Goal: Transaction & Acquisition: Purchase product/service

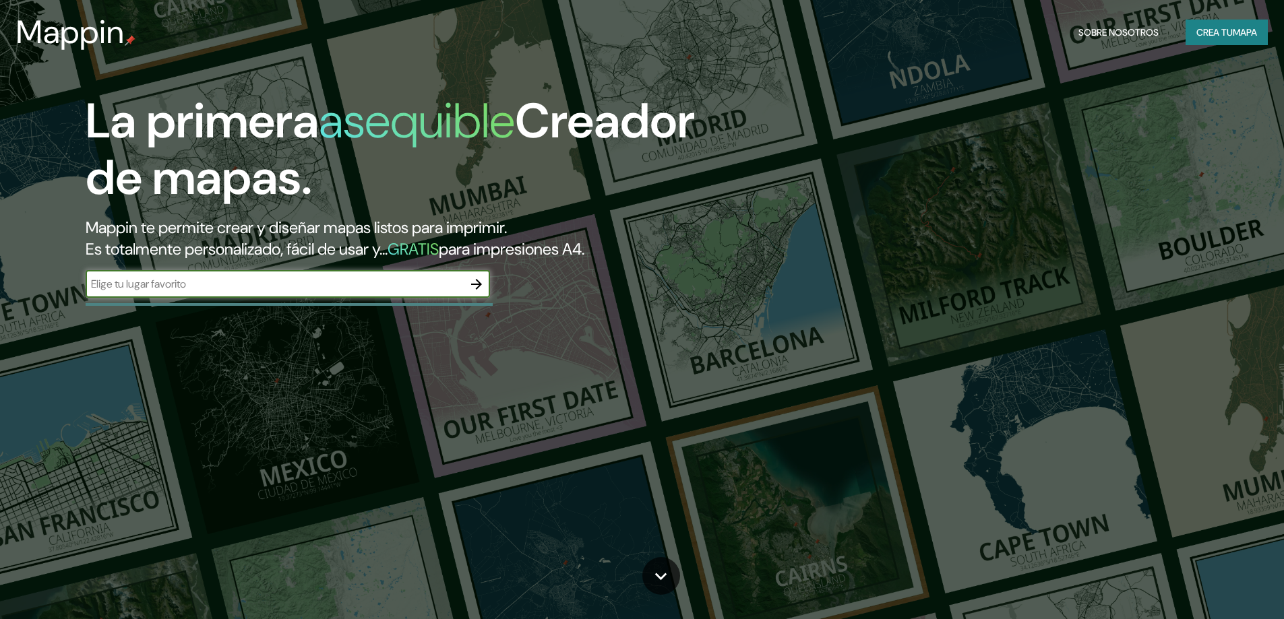
click at [309, 284] on input "text" at bounding box center [274, 284] width 377 height 16
type input "Parque de almagro"
click at [468, 285] on button "button" at bounding box center [476, 284] width 27 height 27
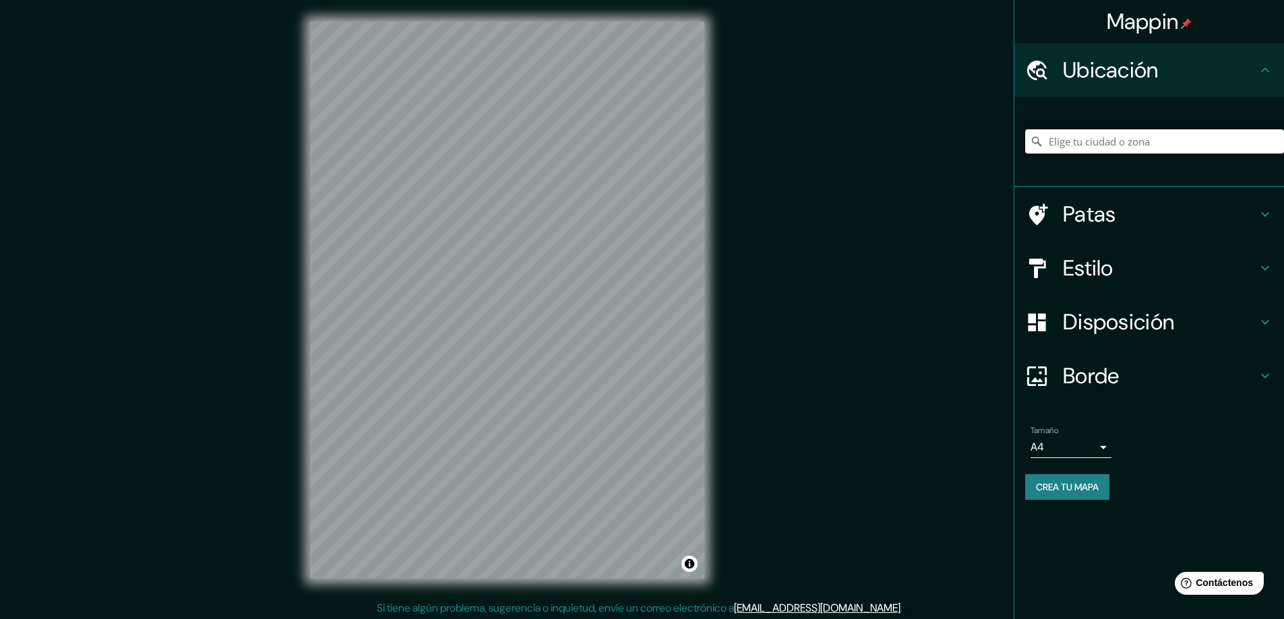
click at [1096, 138] on input "Elige tu ciudad o zona" at bounding box center [1154, 141] width 259 height 24
click at [1157, 138] on input "Elige tu ciudad o zona" at bounding box center [1154, 141] width 259 height 24
type input "Cerrillos, Región Metropolitana de Santiago, Chile"
click at [186, 364] on div "Mappin Ubicación Cerrillos, Región Metropolitana de Santiago, Chile Cerrillos R…" at bounding box center [642, 311] width 1284 height 622
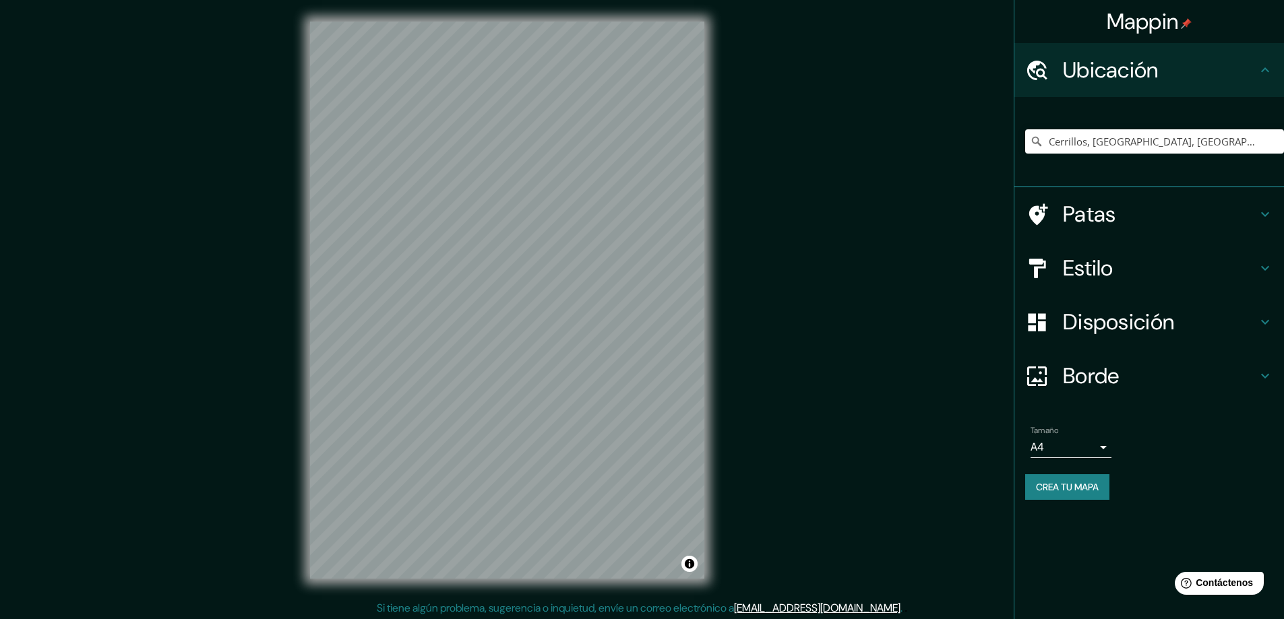
click at [711, 307] on div "© Mapbox © OpenStreetMap Improve this map" at bounding box center [506, 300] width 437 height 601
click at [1159, 211] on h4 "Patas" at bounding box center [1160, 214] width 194 height 27
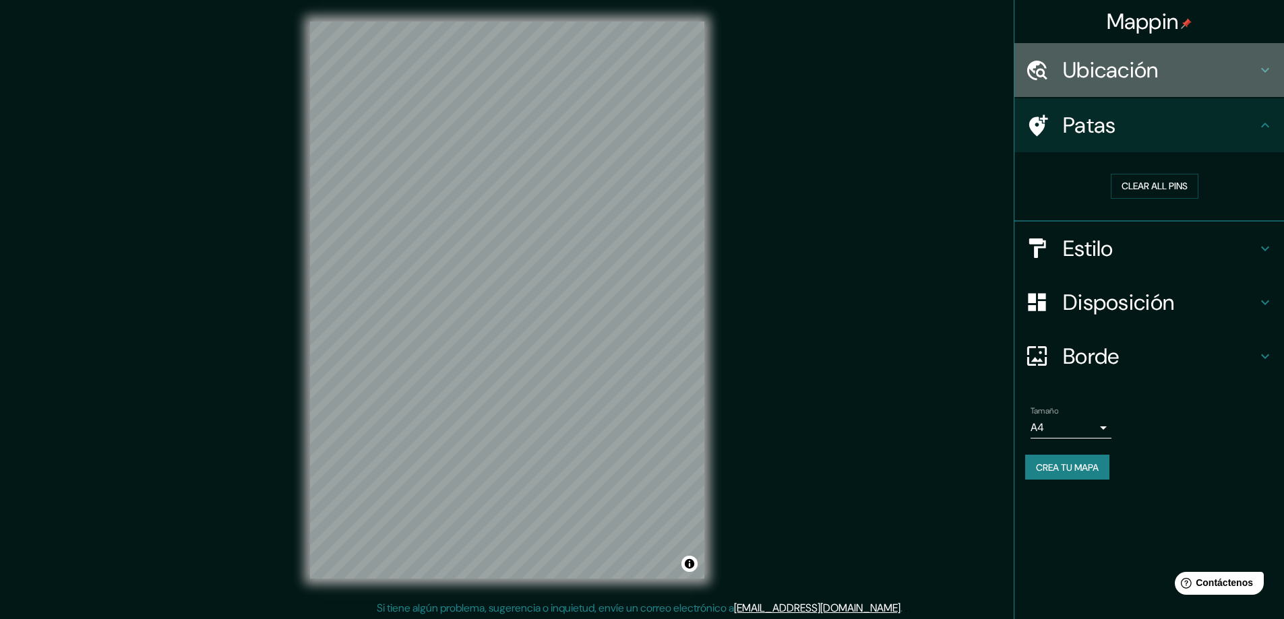
click at [1256, 91] on div "Ubicación" at bounding box center [1149, 70] width 270 height 54
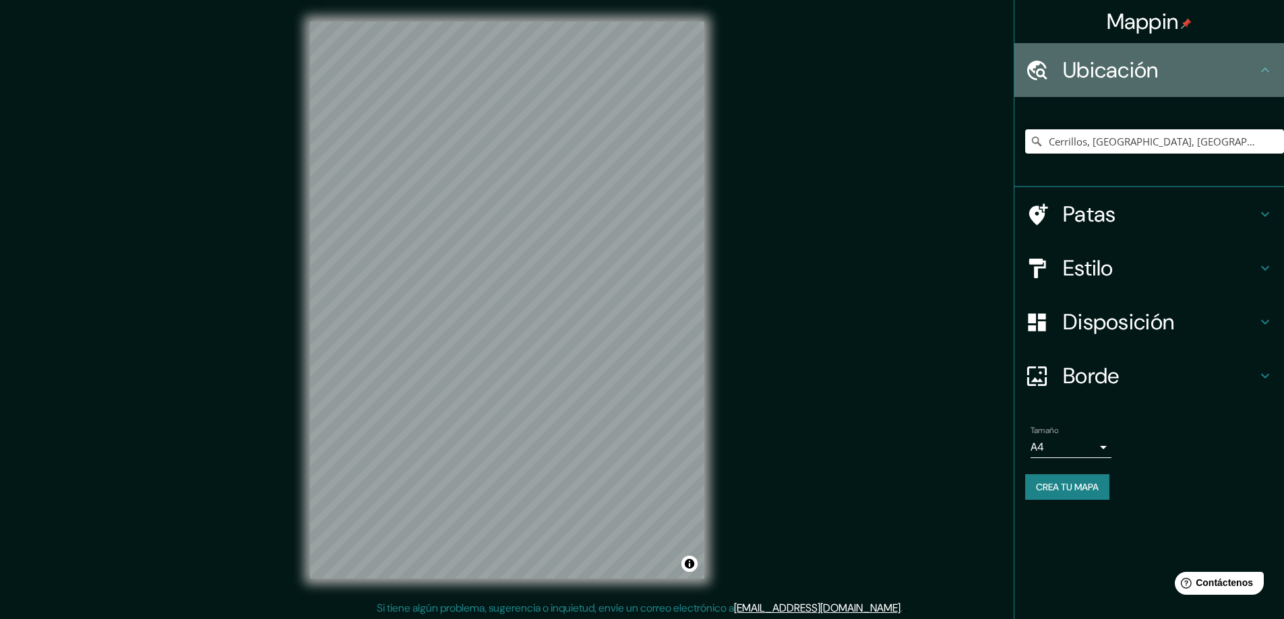
click at [1256, 91] on div "Ubicación" at bounding box center [1149, 70] width 270 height 54
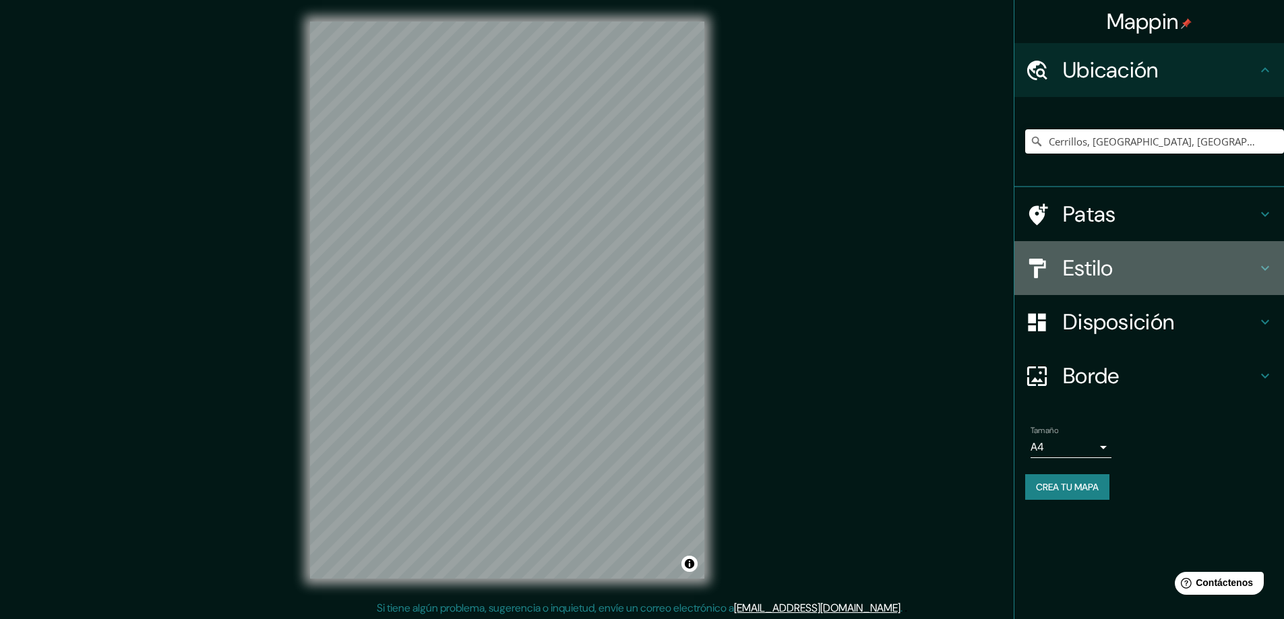
click at [1151, 255] on h4 "Estilo" at bounding box center [1160, 268] width 194 height 27
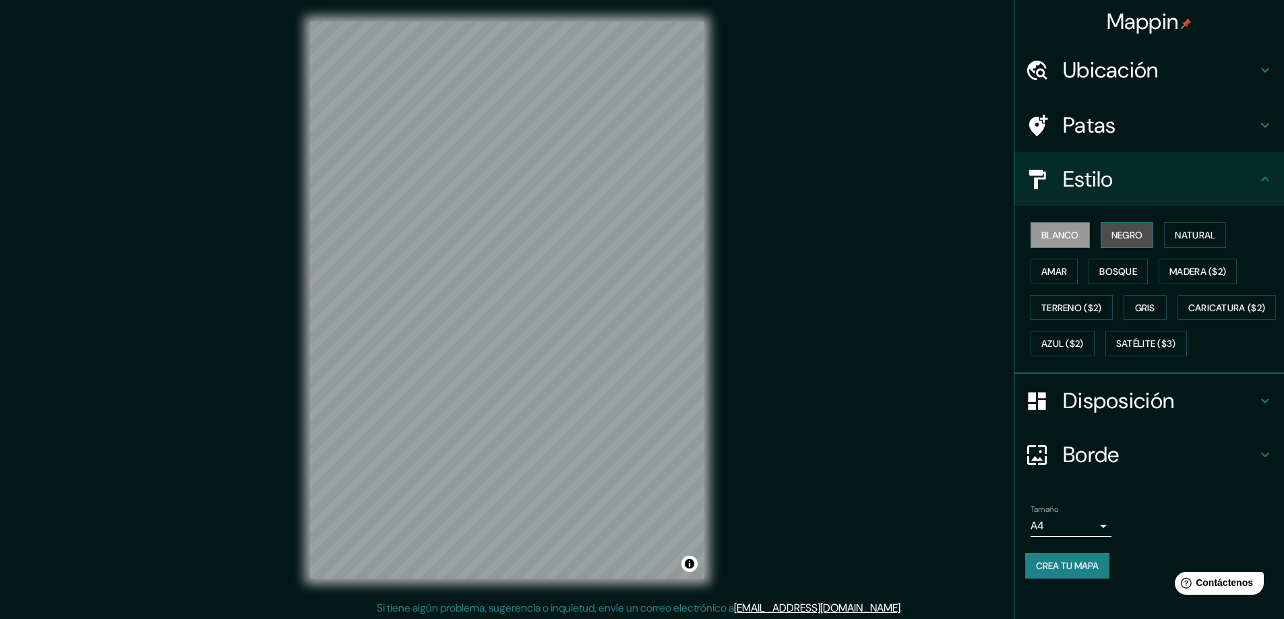
click at [1123, 237] on font "Negro" at bounding box center [1127, 235] width 32 height 12
click at [1188, 234] on font "Natural" at bounding box center [1195, 235] width 40 height 12
click at [1042, 272] on font "Amar" at bounding box center [1054, 272] width 26 height 12
click at [1065, 242] on font "Blanco" at bounding box center [1060, 235] width 38 height 18
click at [1136, 233] on button "Negro" at bounding box center [1127, 235] width 53 height 26
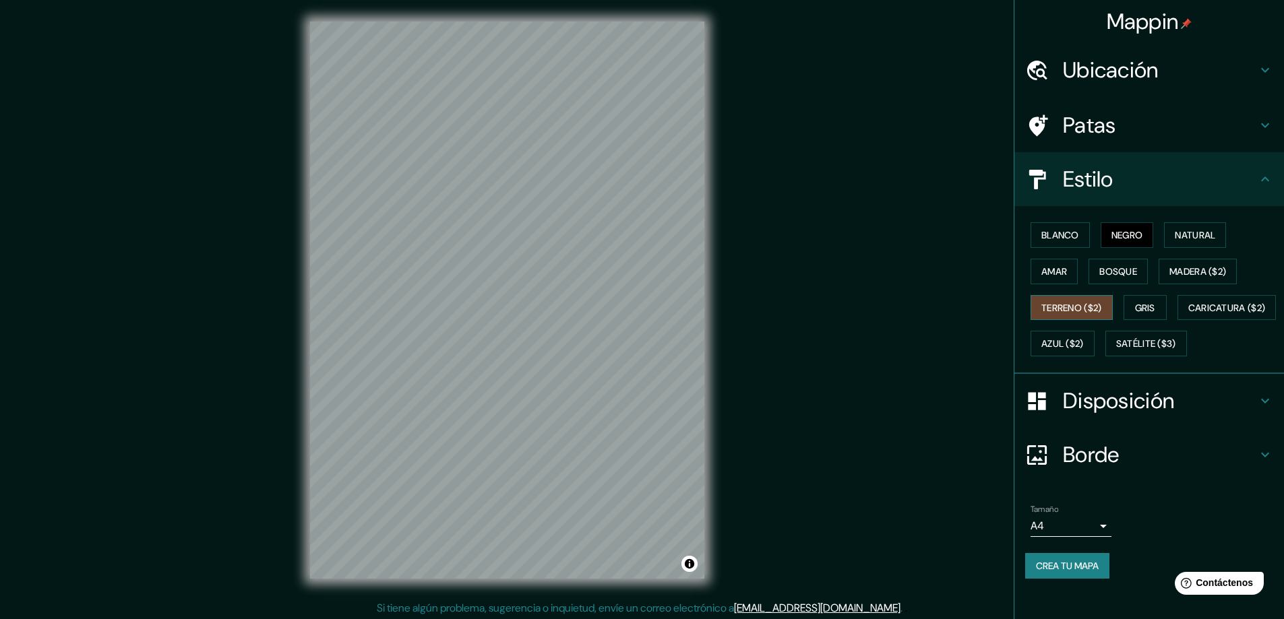
click at [1083, 313] on font "Terreno ($2)" at bounding box center [1071, 308] width 61 height 12
click at [1148, 310] on font "Gris" at bounding box center [1145, 308] width 20 height 12
click at [1188, 314] on font "Caricatura ($2)" at bounding box center [1227, 308] width 78 height 12
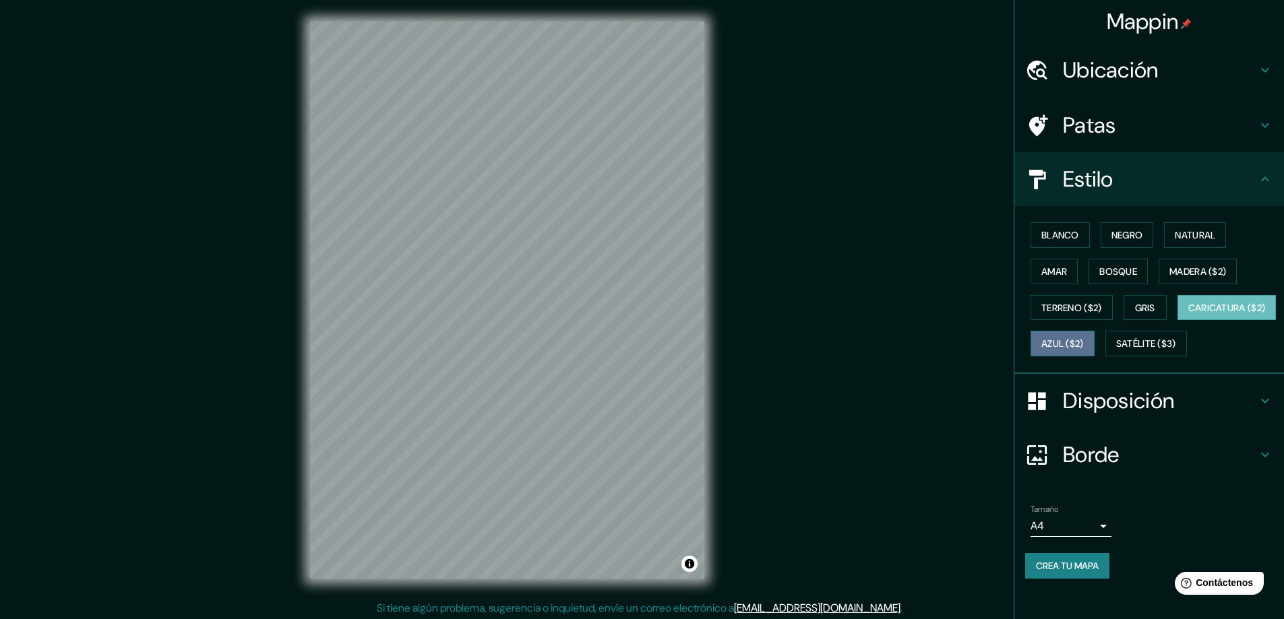
click at [1084, 343] on font "Azul ($2)" at bounding box center [1062, 344] width 42 height 12
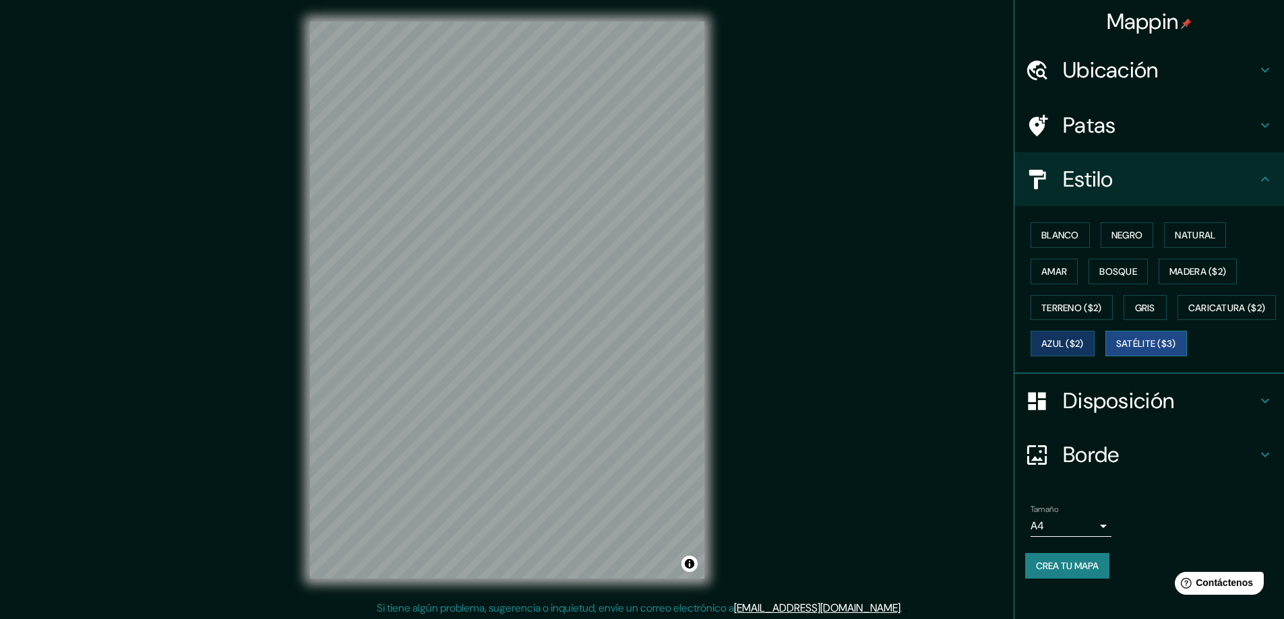
click at [1116, 350] on font "Satélite ($3)" at bounding box center [1146, 344] width 60 height 12
click at [1203, 237] on font "Natural" at bounding box center [1195, 235] width 40 height 12
click at [1127, 237] on font "Negro" at bounding box center [1127, 235] width 32 height 12
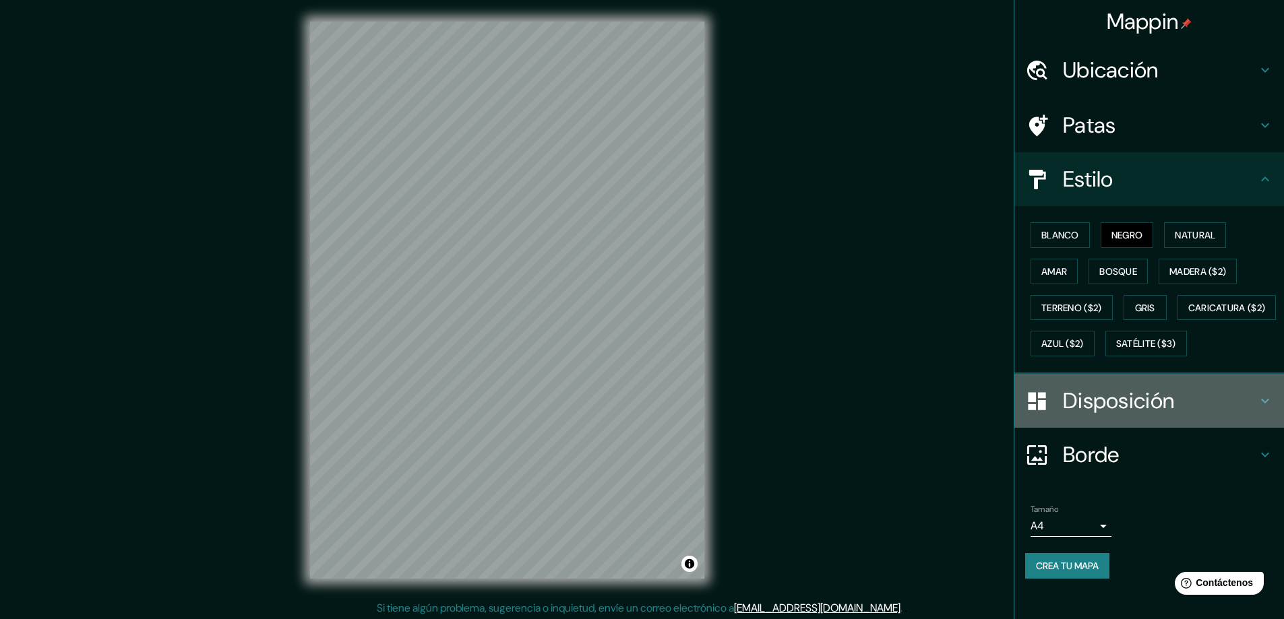
click at [1174, 415] on h4 "Disposición" at bounding box center [1160, 401] width 194 height 27
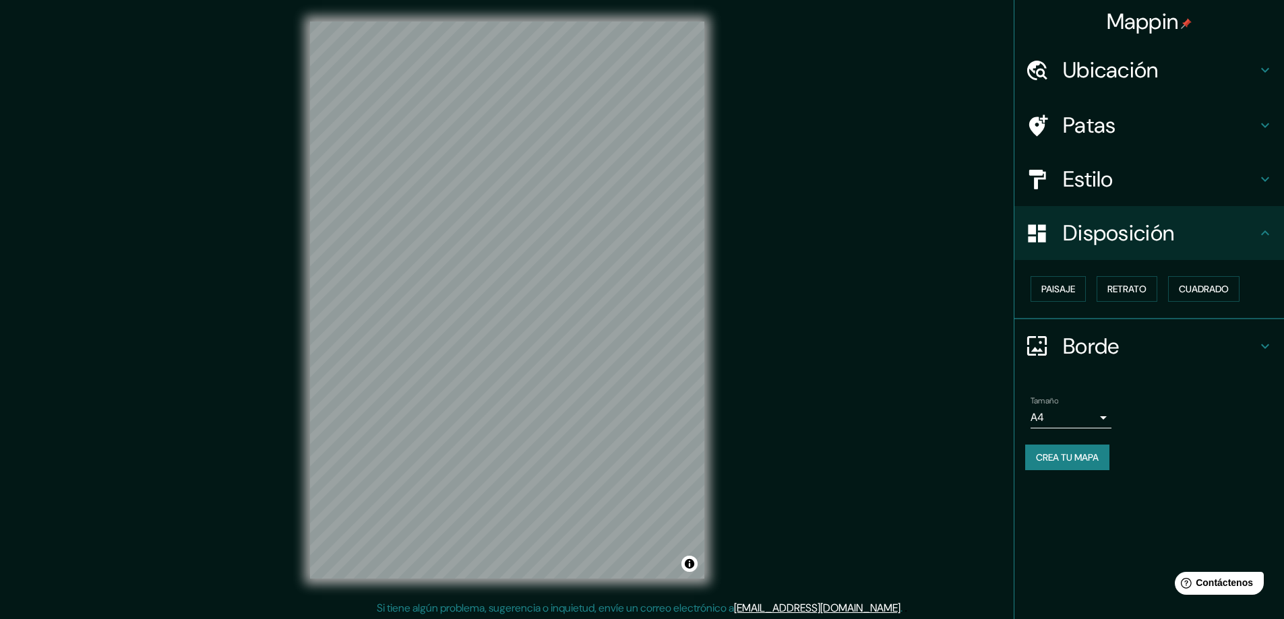
click at [1078, 421] on body "Mappin Ubicación Cerrillos, Región Metropolitana de Santiago, Chile Cerrillos R…" at bounding box center [642, 309] width 1284 height 619
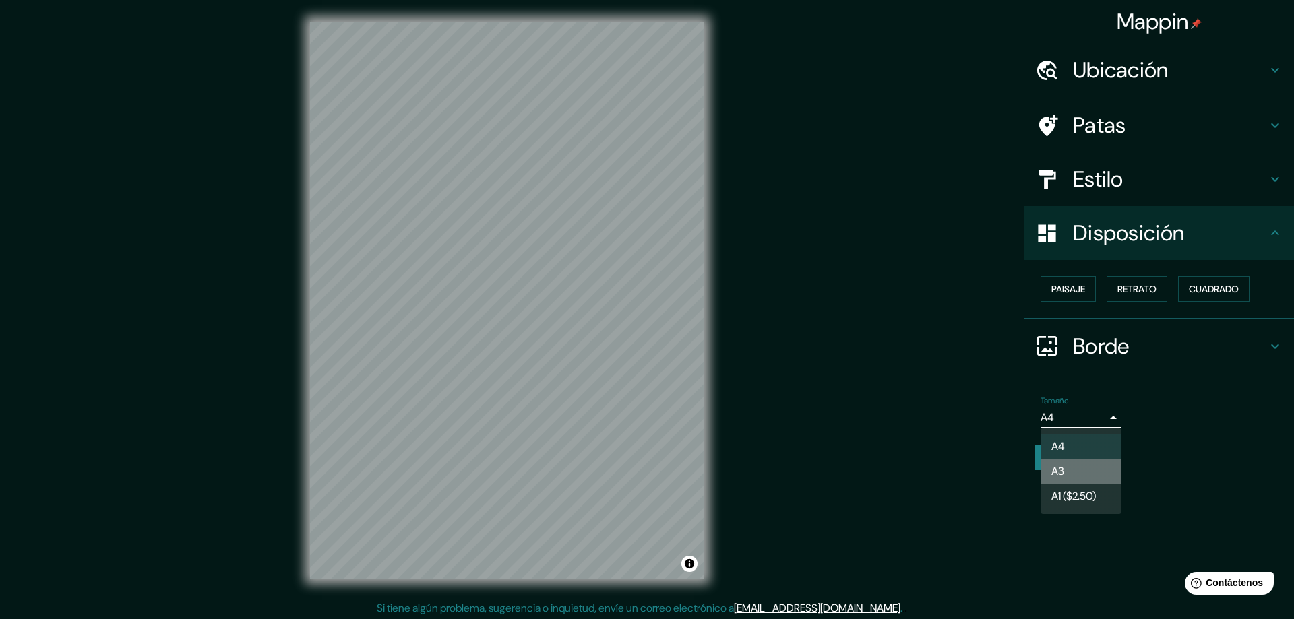
click at [1077, 466] on li "A3" at bounding box center [1081, 471] width 81 height 25
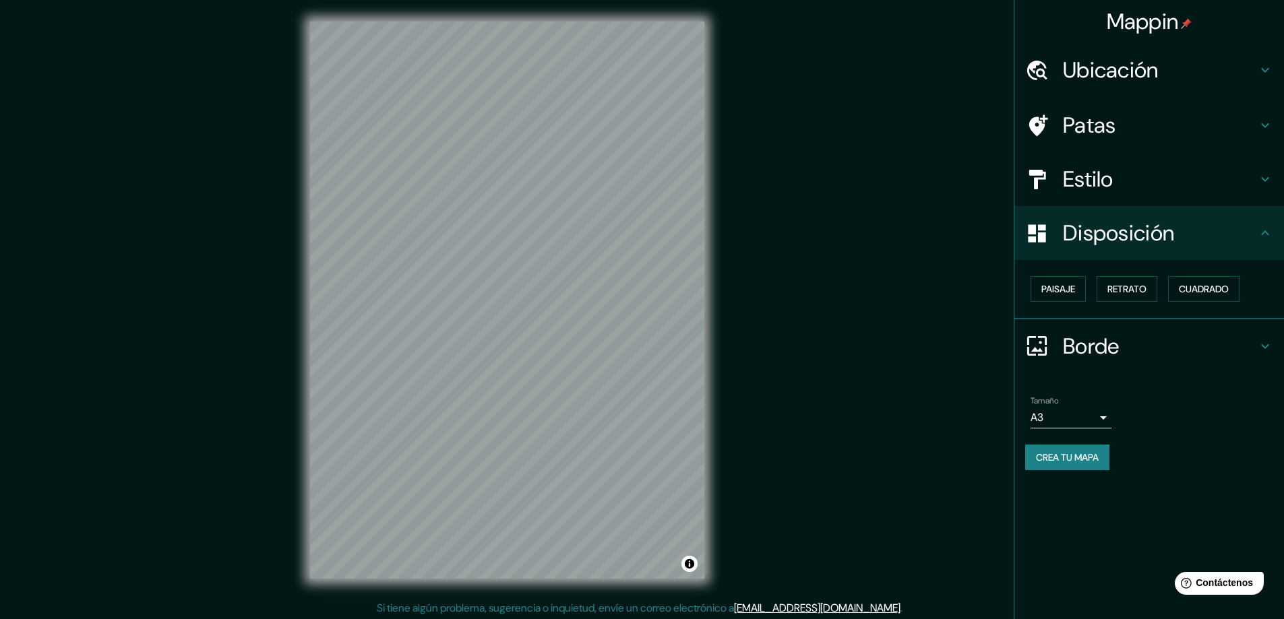
click at [913, 433] on div "Mappin Ubicación Cerrillos, Región Metropolitana de Santiago, Chile Cerrillos R…" at bounding box center [642, 311] width 1284 height 622
click at [1077, 355] on font "Borde" at bounding box center [1091, 346] width 57 height 28
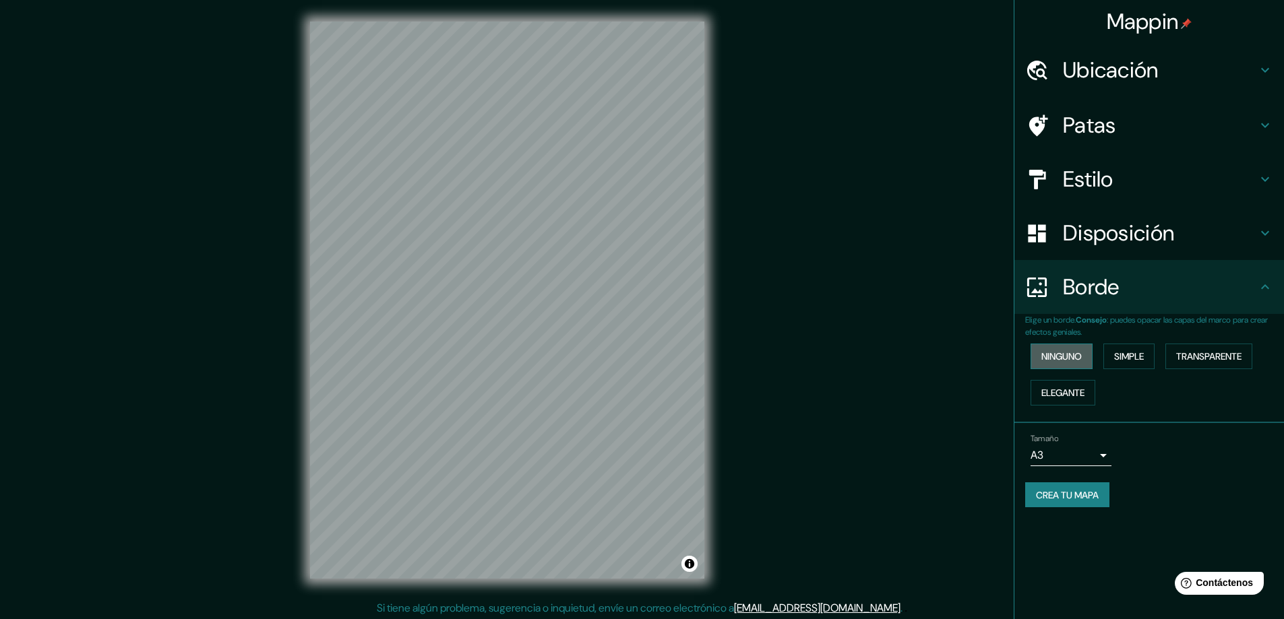
click at [1088, 357] on button "Ninguno" at bounding box center [1062, 357] width 62 height 26
click at [1126, 364] on font "Simple" at bounding box center [1129, 357] width 30 height 18
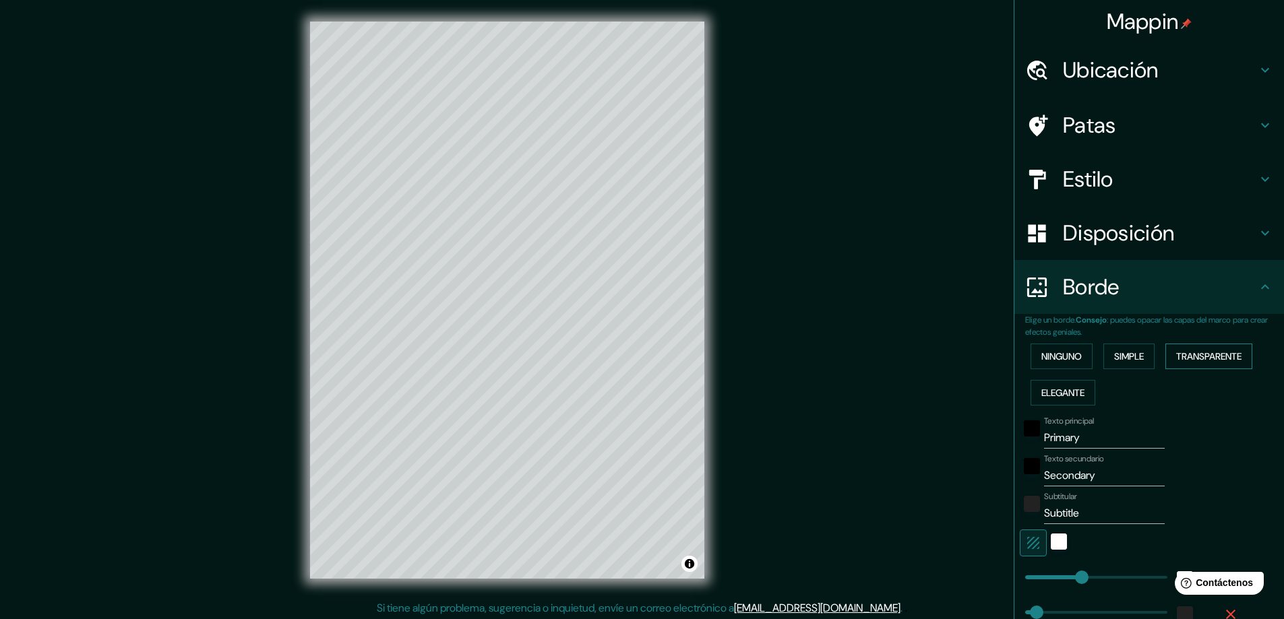
click at [1188, 363] on font "Transparente" at bounding box center [1208, 356] width 65 height 12
click at [1049, 393] on font "Elegante" at bounding box center [1062, 393] width 43 height 12
click at [1045, 362] on font "Ninguno" at bounding box center [1061, 356] width 40 height 12
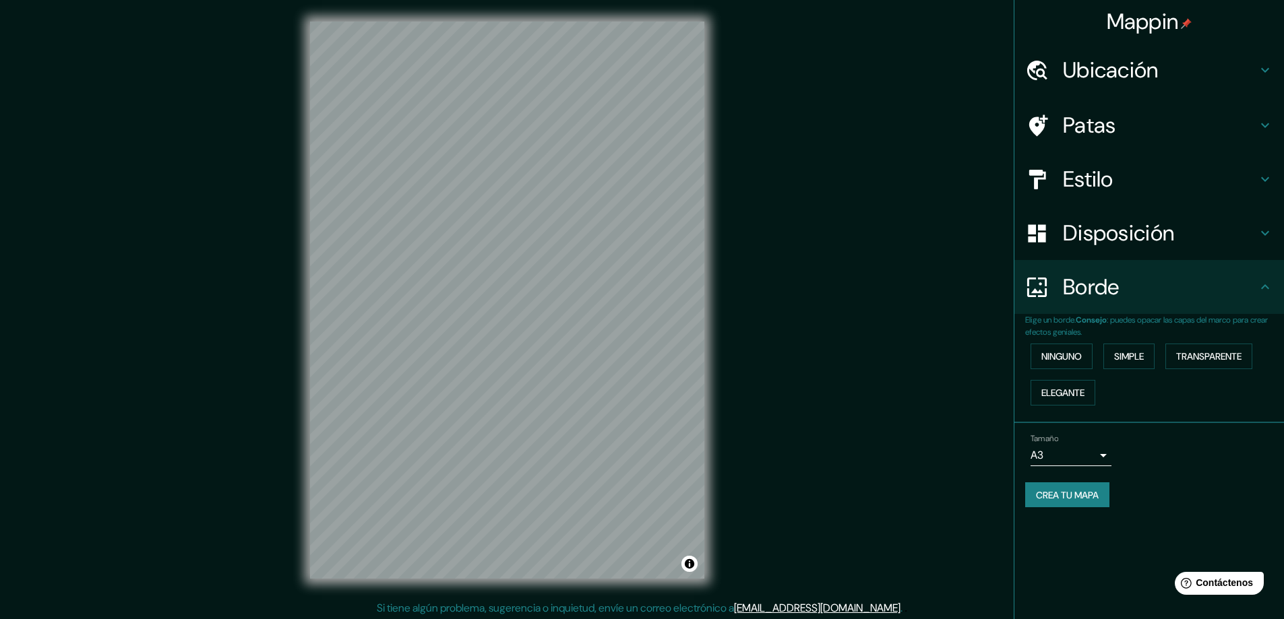
click at [906, 431] on div "Mappin Ubicación Cerrillos, Región Metropolitana de Santiago, Chile Cerrillos R…" at bounding box center [642, 311] width 1284 height 622
click at [1089, 500] on font "Crea tu mapa" at bounding box center [1067, 495] width 63 height 12
click at [1074, 498] on font "Crea tu mapa" at bounding box center [1067, 495] width 63 height 12
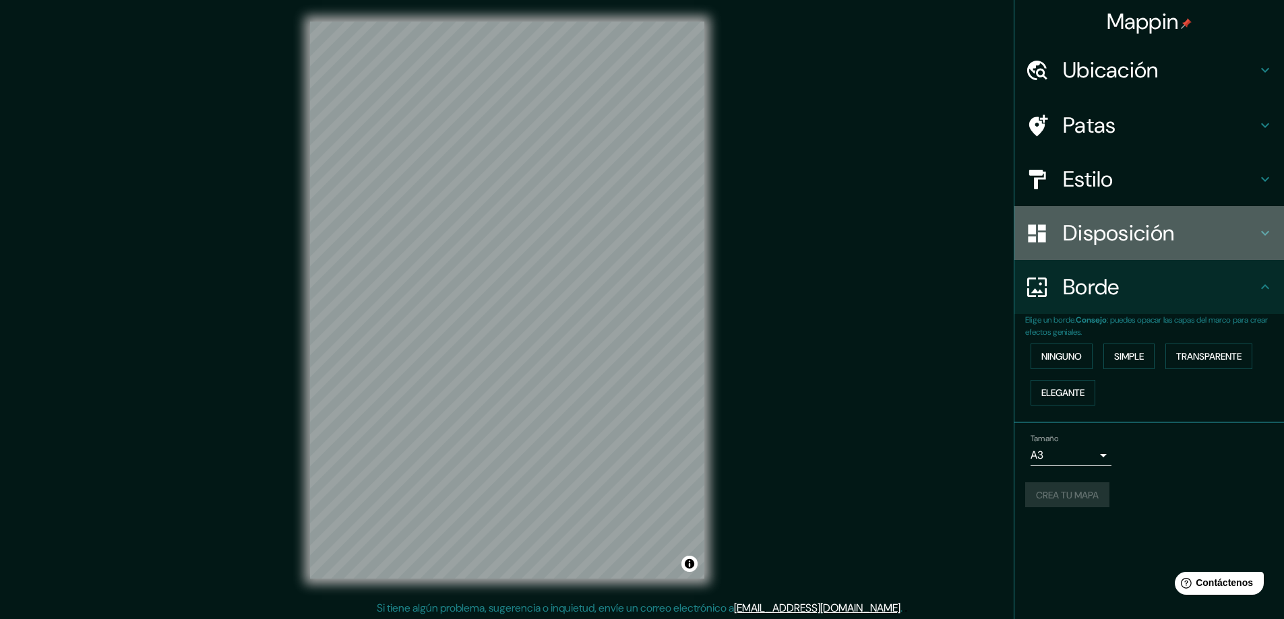
click at [1163, 226] on font "Disposición" at bounding box center [1118, 233] width 111 height 28
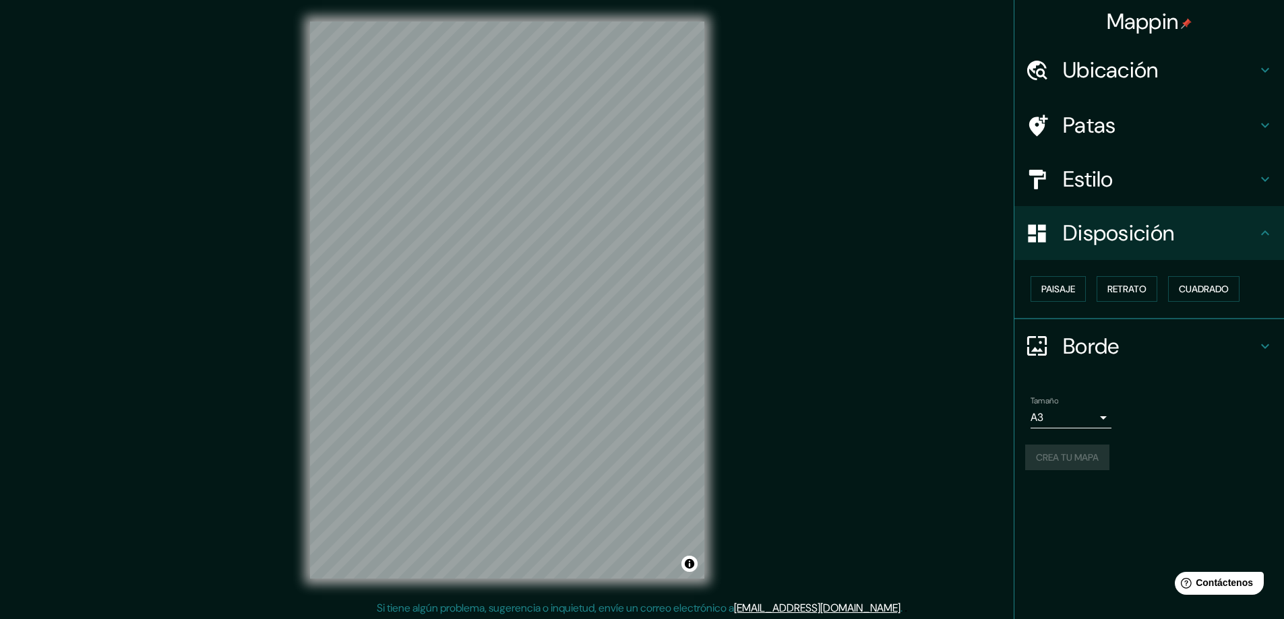
click at [1101, 164] on div "Estilo" at bounding box center [1149, 179] width 270 height 54
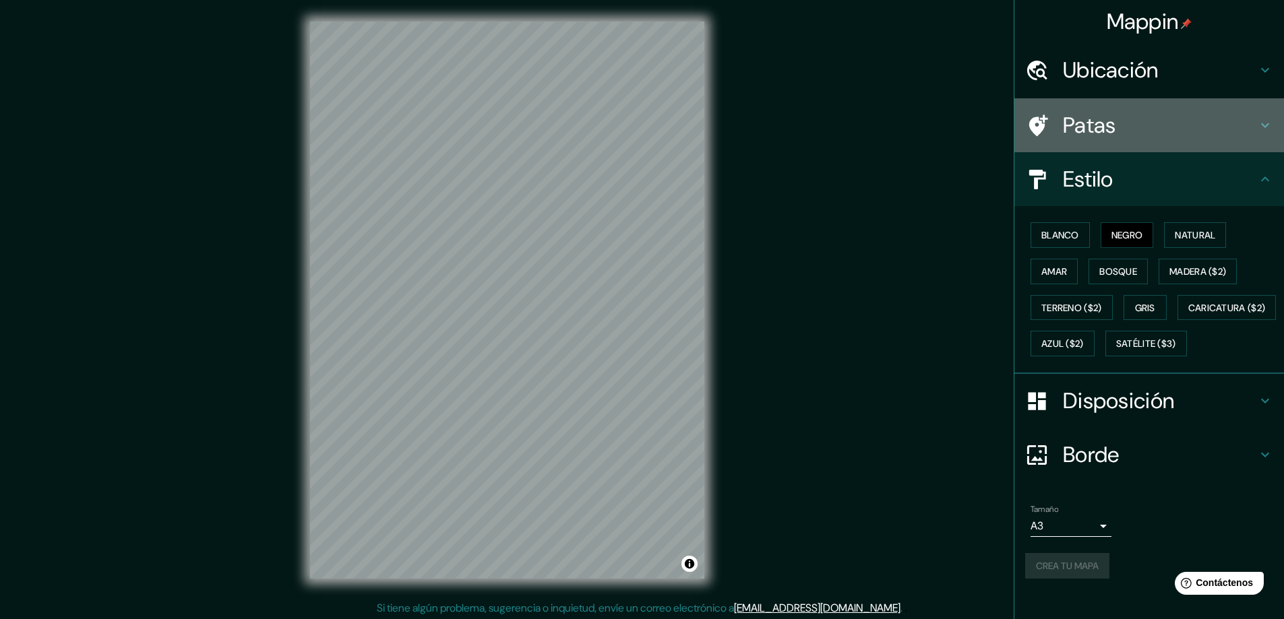
click at [1105, 138] on font "Patas" at bounding box center [1089, 125] width 53 height 28
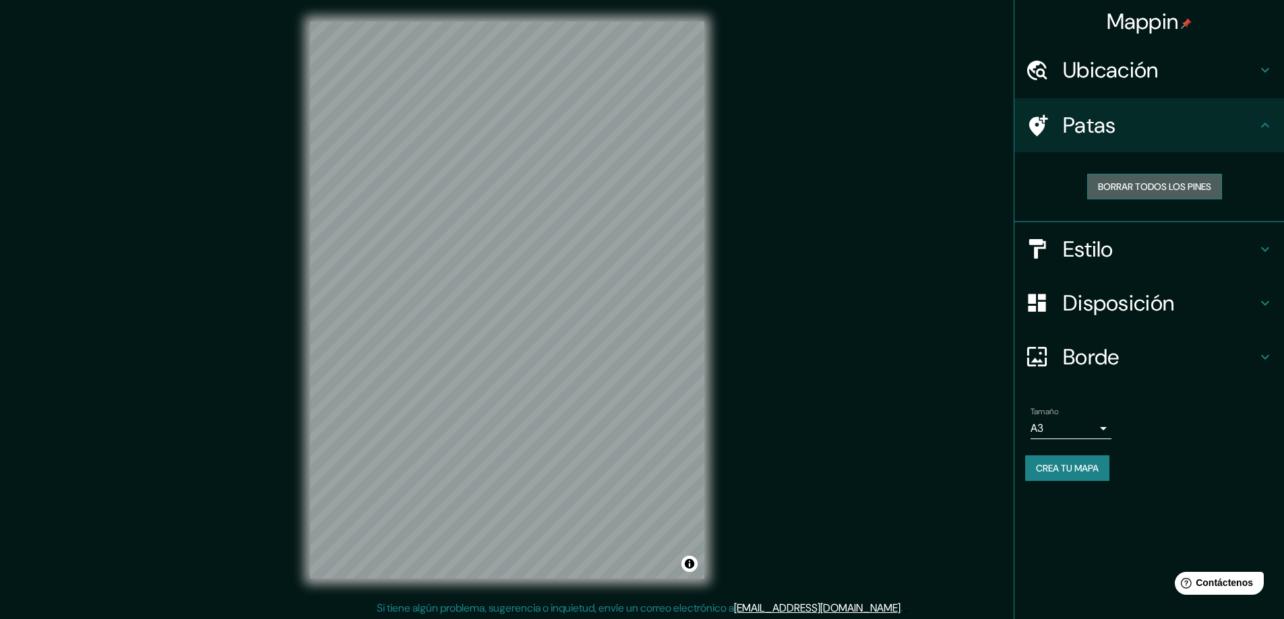
click at [1127, 194] on font "Borrar todos los pines" at bounding box center [1154, 187] width 113 height 18
click at [1109, 79] on font "Ubicación" at bounding box center [1111, 70] width 96 height 28
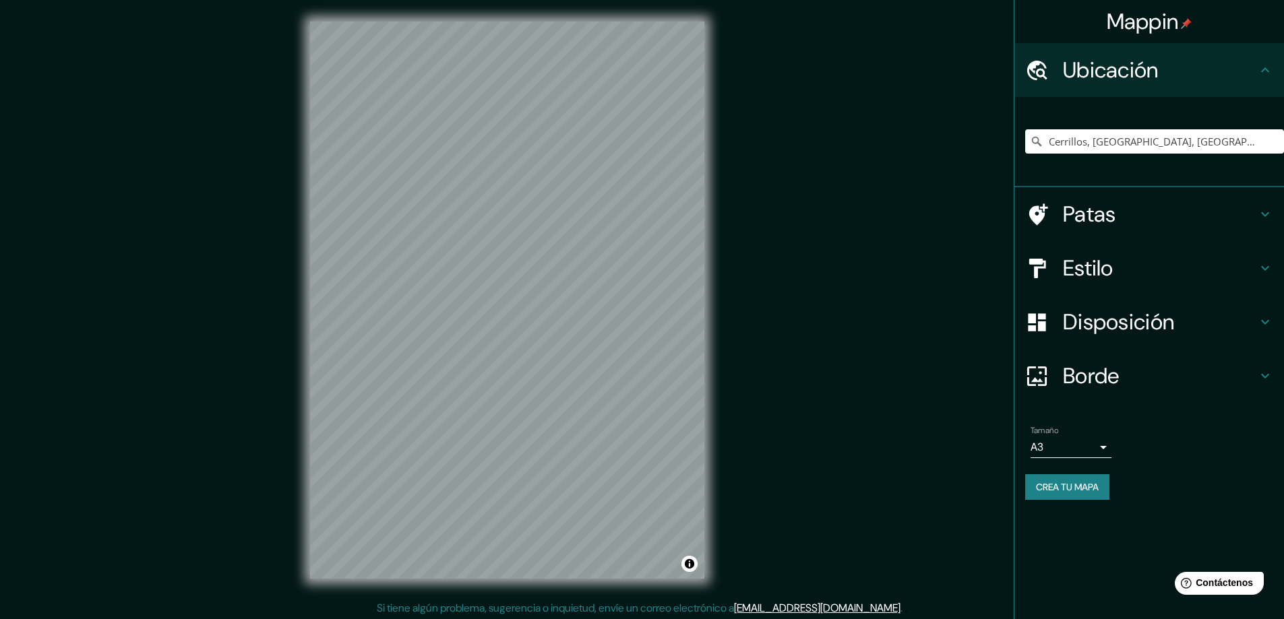
click at [1098, 210] on font "Patas" at bounding box center [1089, 214] width 53 height 28
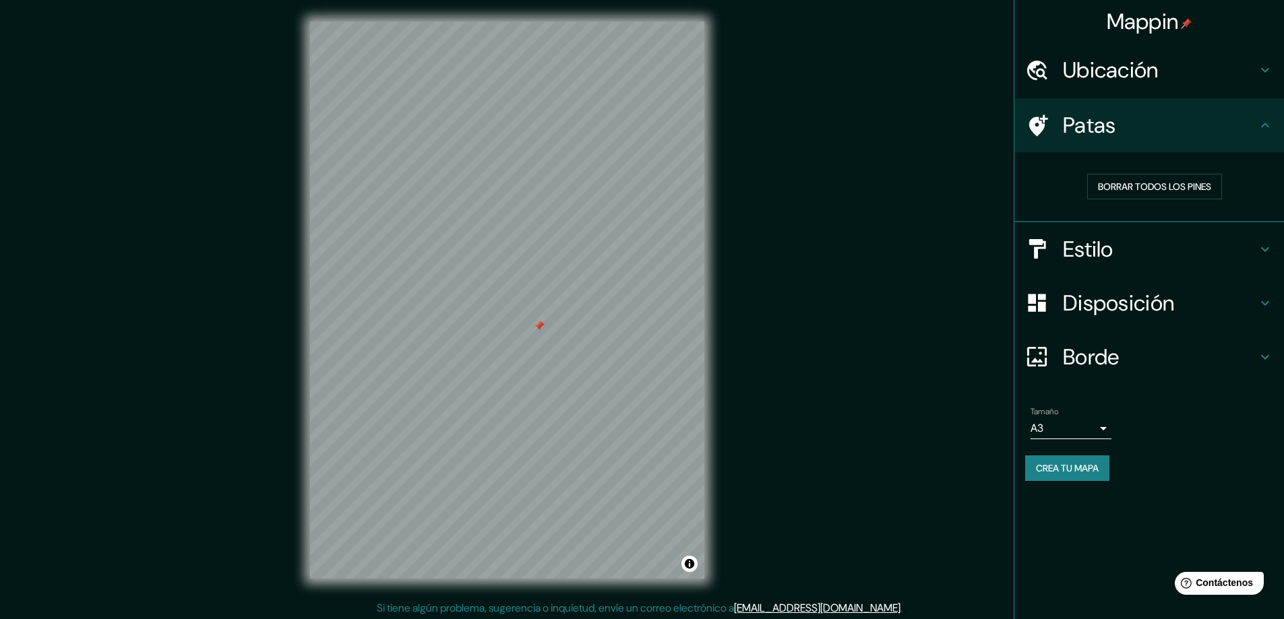
drag, startPoint x: 756, startPoint y: 175, endPoint x: 785, endPoint y: 334, distance: 160.9
click at [785, 334] on div "Mappin Ubicación Cerrillos, Región Metropolitana de Santiago, Chile Cerrillos R…" at bounding box center [642, 311] width 1284 height 622
click at [547, 309] on div at bounding box center [548, 314] width 11 height 11
click at [1120, 179] on font "Borrar todos los pines" at bounding box center [1154, 187] width 113 height 18
click at [1095, 470] on font "Crea tu mapa" at bounding box center [1067, 468] width 63 height 12
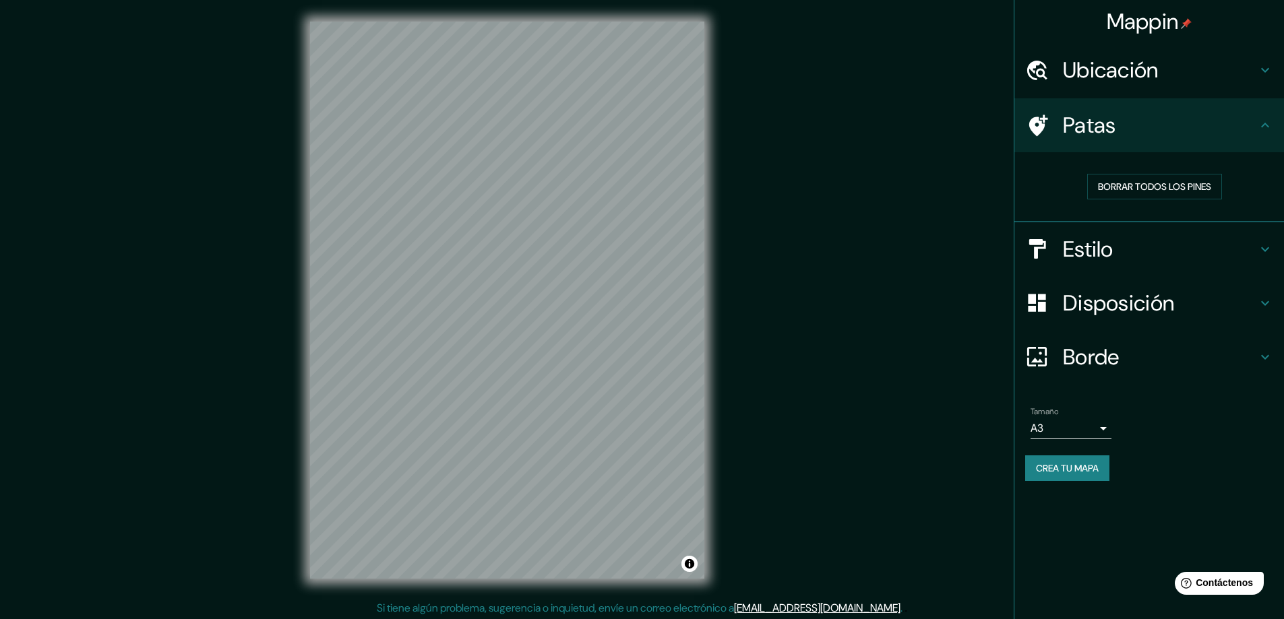
click at [792, 365] on div "Mappin Ubicación Cerrillos, Región Metropolitana de Santiago, Chile Cerrillos R…" at bounding box center [642, 311] width 1284 height 622
drag, startPoint x: 738, startPoint y: 365, endPoint x: 780, endPoint y: 289, distance: 86.9
click at [780, 289] on div "Mappin Ubicación Cerrillos, Región Metropolitana de Santiago, Chile Cerrillos R…" at bounding box center [642, 311] width 1284 height 622
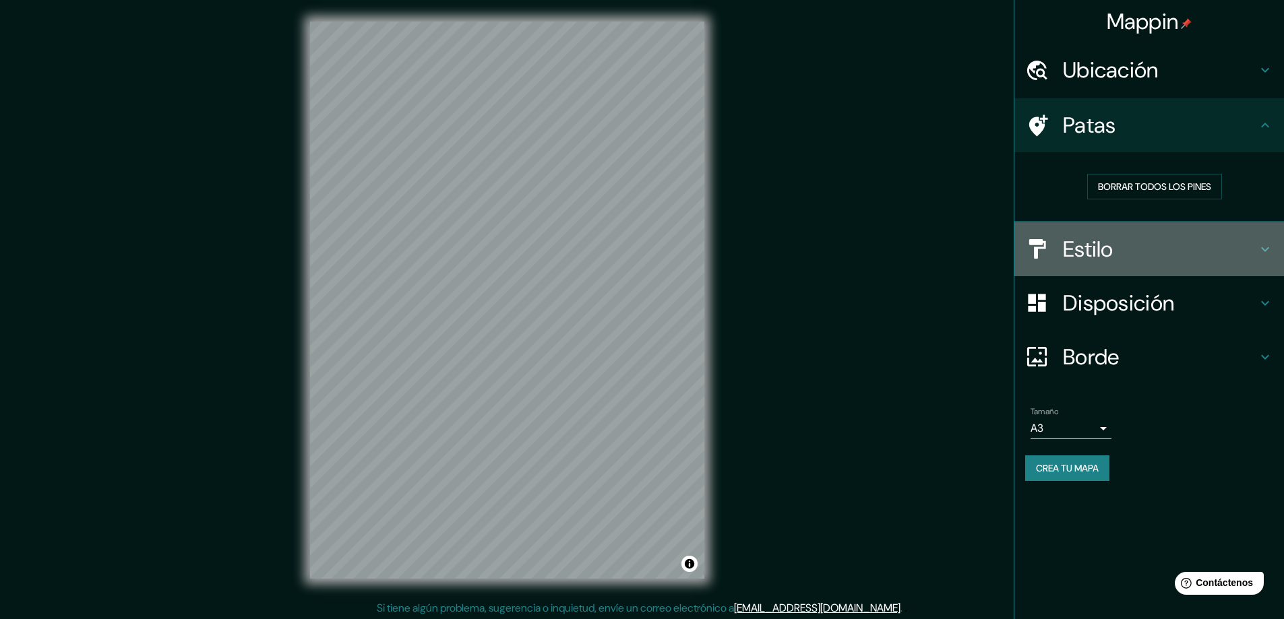
click at [1120, 240] on h4 "Estilo" at bounding box center [1160, 249] width 194 height 27
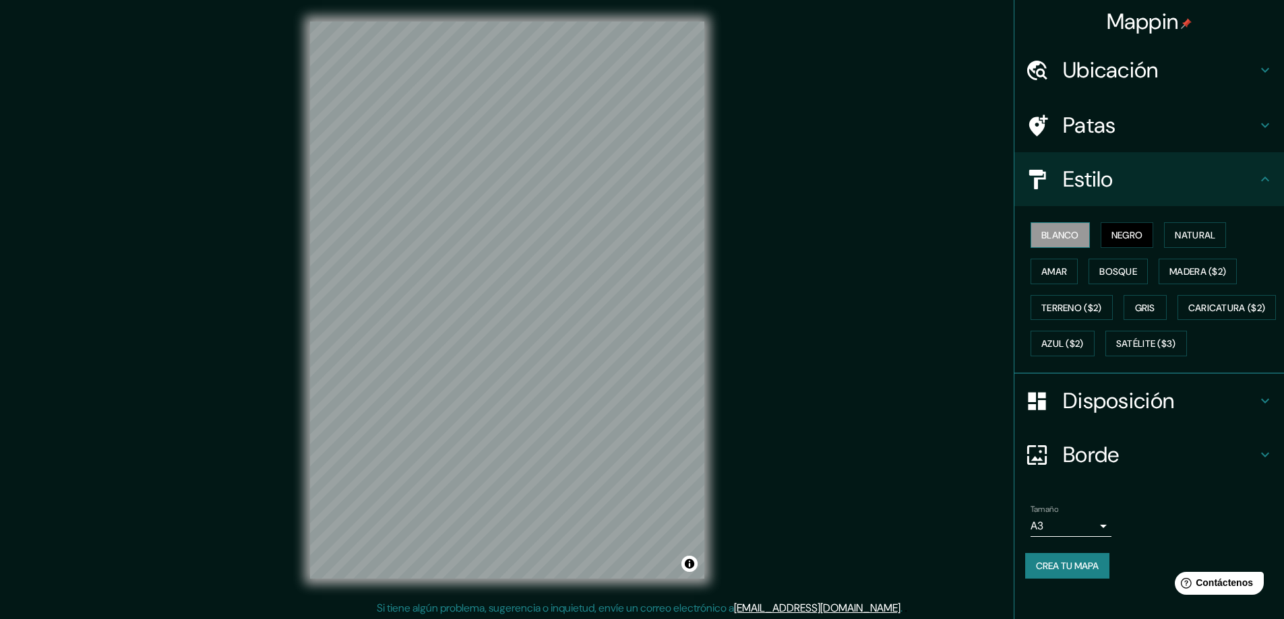
click at [1046, 239] on font "Blanco" at bounding box center [1060, 235] width 38 height 12
click at [1056, 572] on font "Crea tu mapa" at bounding box center [1067, 566] width 63 height 12
click at [1056, 579] on div "Crea tu mapa" at bounding box center [1149, 566] width 248 height 26
click at [810, 361] on div "Mappin Ubicación Cerrillos, Región Metropolitana de Santiago, Chile Cerrillos R…" at bounding box center [642, 311] width 1284 height 622
click at [691, 570] on button "Activar o desactivar atribución" at bounding box center [689, 564] width 16 height 16
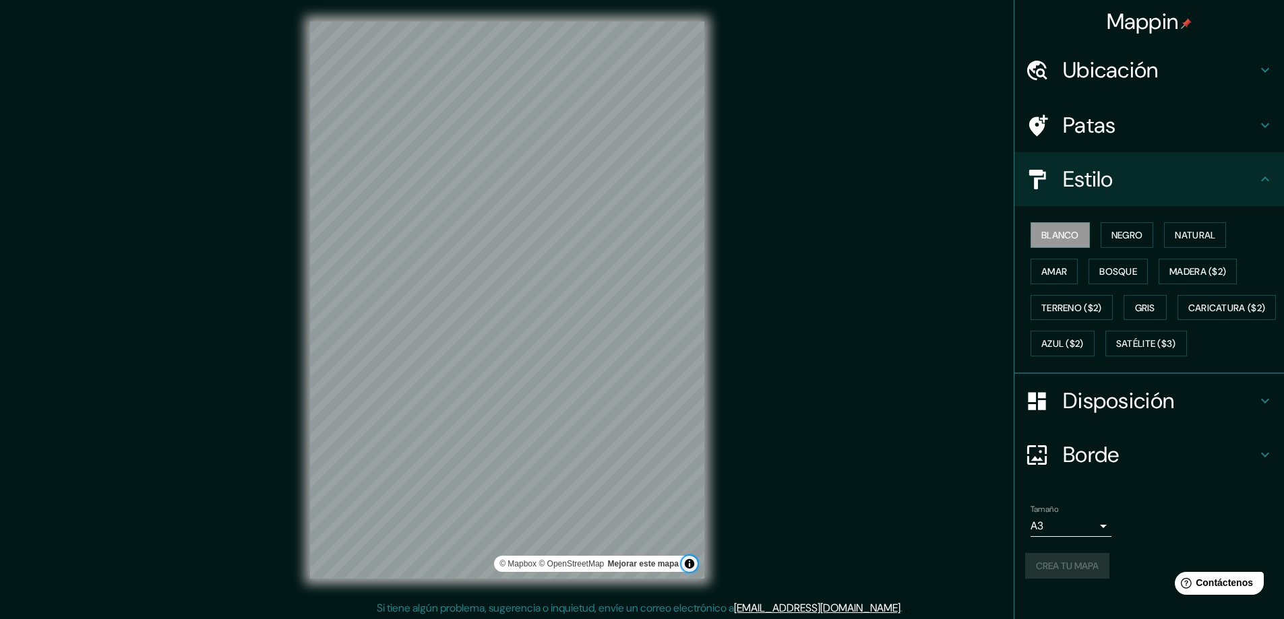
click at [691, 566] on button "Activar o desactivar atribución" at bounding box center [689, 564] width 16 height 16
click at [1115, 468] on h4 "Borde" at bounding box center [1160, 454] width 194 height 27
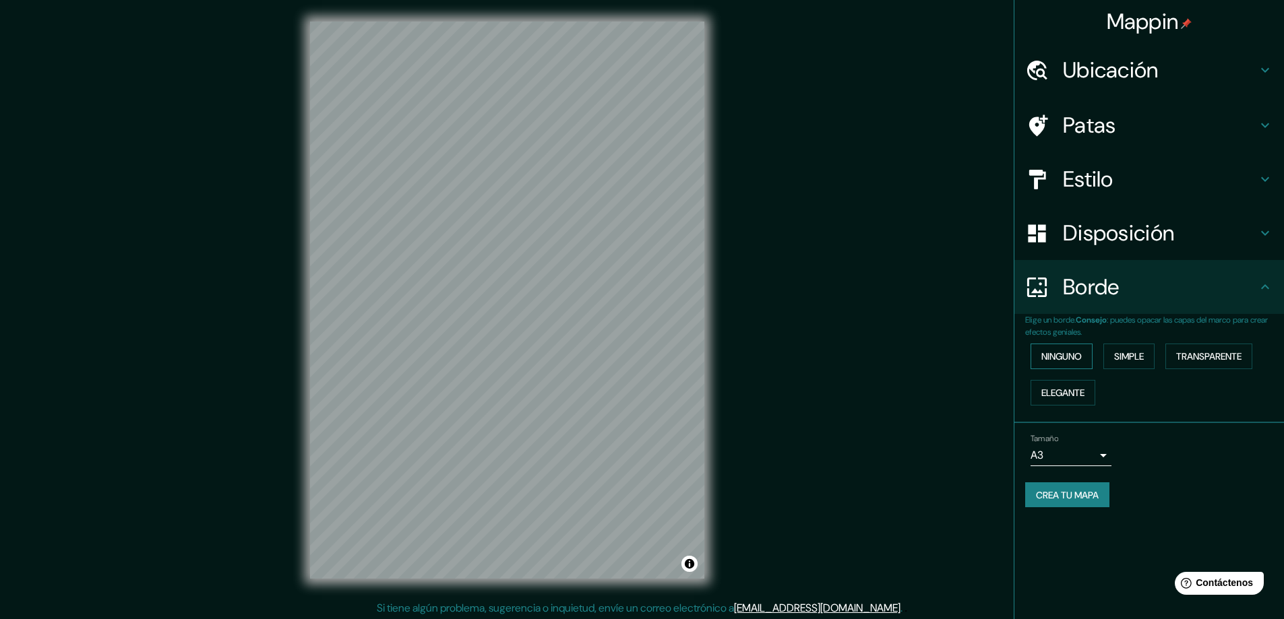
click at [1048, 361] on font "Ninguno" at bounding box center [1061, 356] width 40 height 12
click at [1084, 497] on font "Crea tu mapa" at bounding box center [1067, 495] width 63 height 12
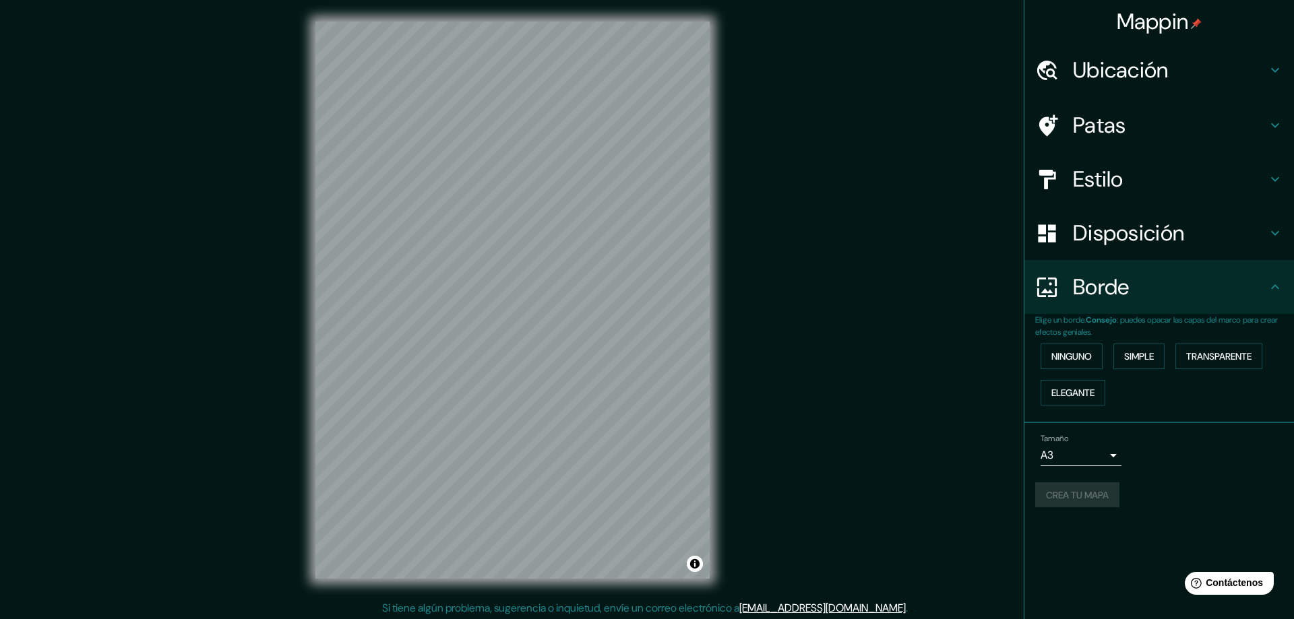
click at [1092, 450] on body "Mappin Ubicación Cerrillos, Región Metropolitana de Santiago, Chile Cerrillos R…" at bounding box center [647, 309] width 1294 height 619
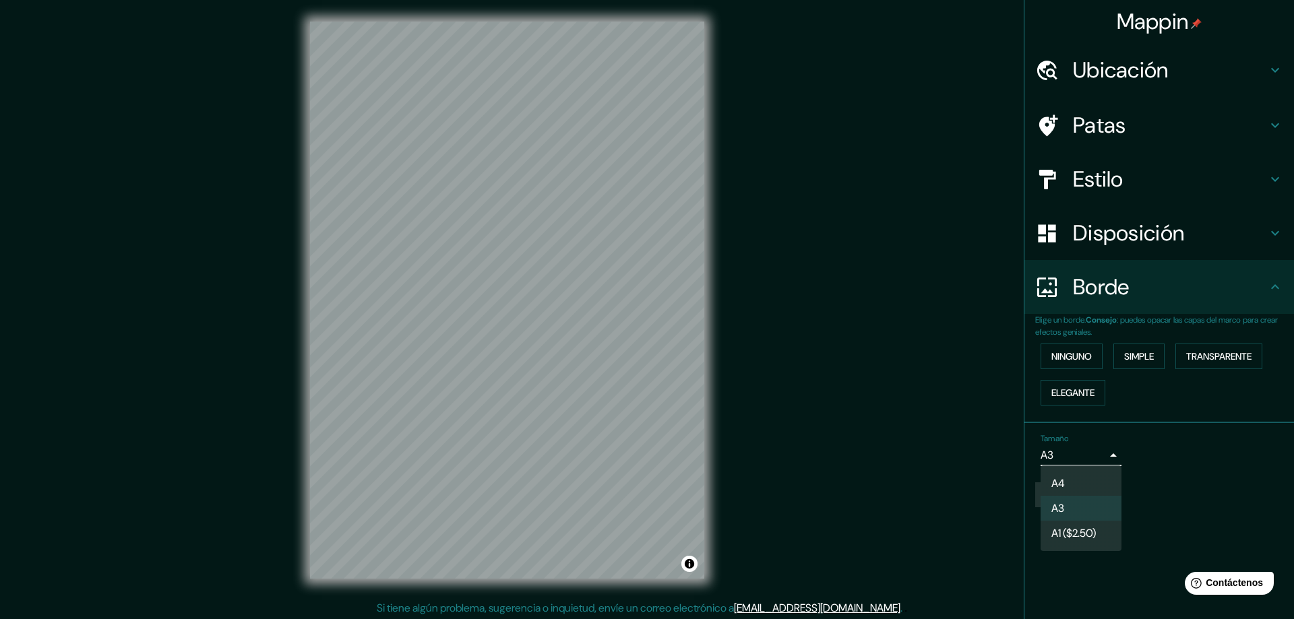
click at [1084, 491] on li "A4" at bounding box center [1081, 483] width 81 height 25
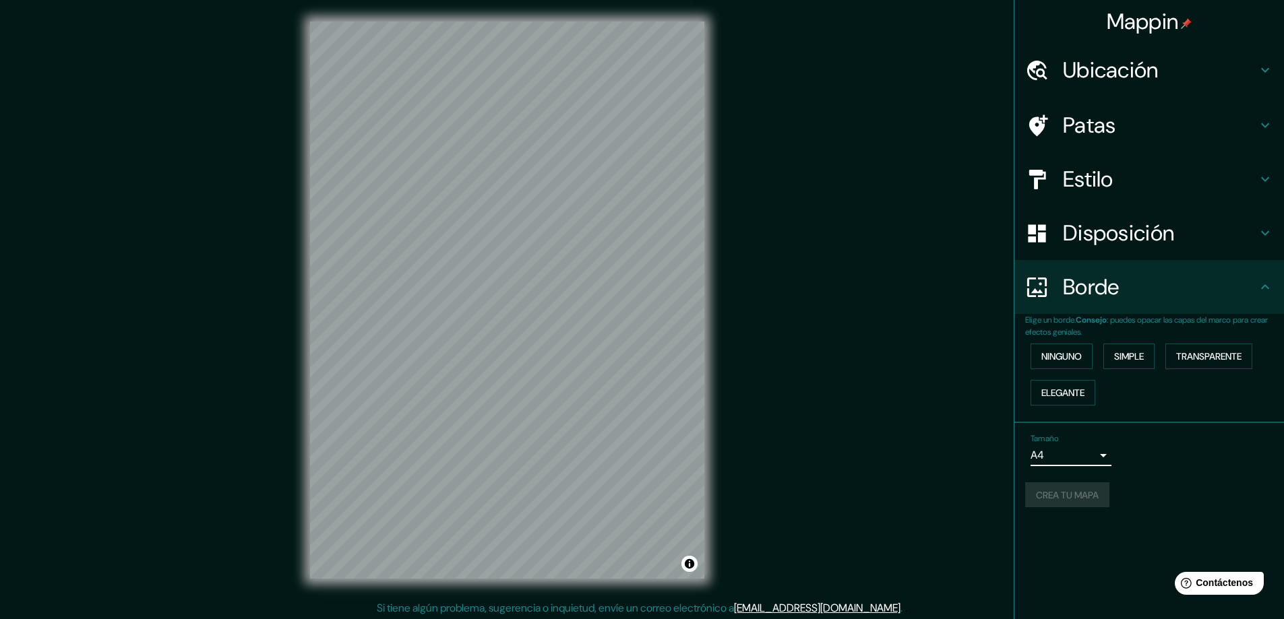
click at [1084, 491] on div "Crea tu mapa" at bounding box center [1149, 496] width 248 height 26
click at [1051, 491] on font "Crea tu mapa" at bounding box center [1067, 495] width 63 height 12
click at [822, 369] on div "Mappin Ubicación Cerrillos, Región Metropolitana de Santiago, Chile Cerrillos R…" at bounding box center [642, 311] width 1284 height 622
click at [1099, 175] on font "Estilo" at bounding box center [1088, 179] width 51 height 28
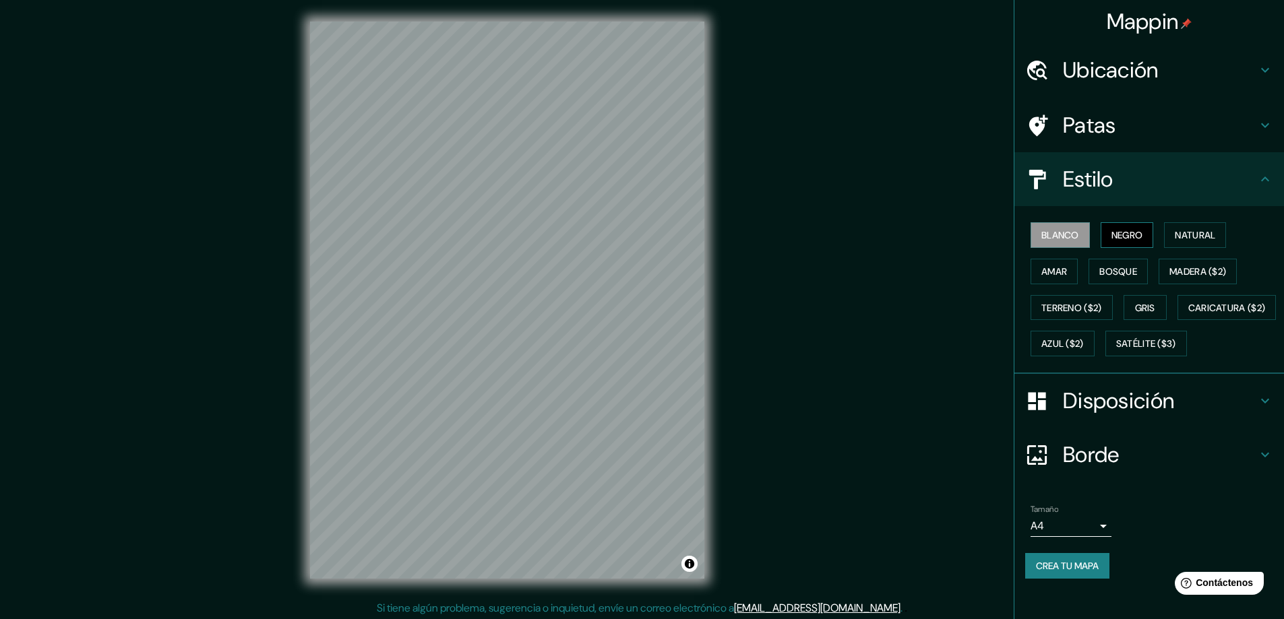
click at [1124, 241] on font "Negro" at bounding box center [1127, 235] width 32 height 12
click at [1060, 572] on font "Crea tu mapa" at bounding box center [1067, 566] width 63 height 12
click at [688, 568] on button "Activar o desactivar atribución" at bounding box center [689, 564] width 16 height 16
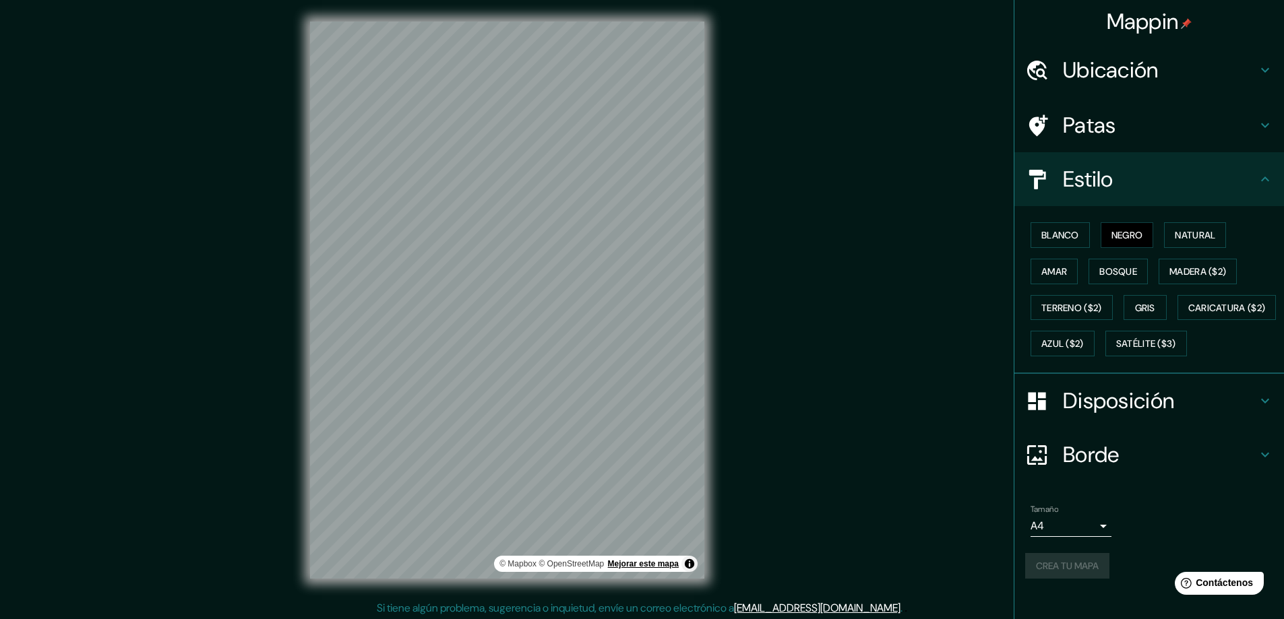
click at [638, 566] on font "Mejorar este mapa" at bounding box center [643, 563] width 71 height 9
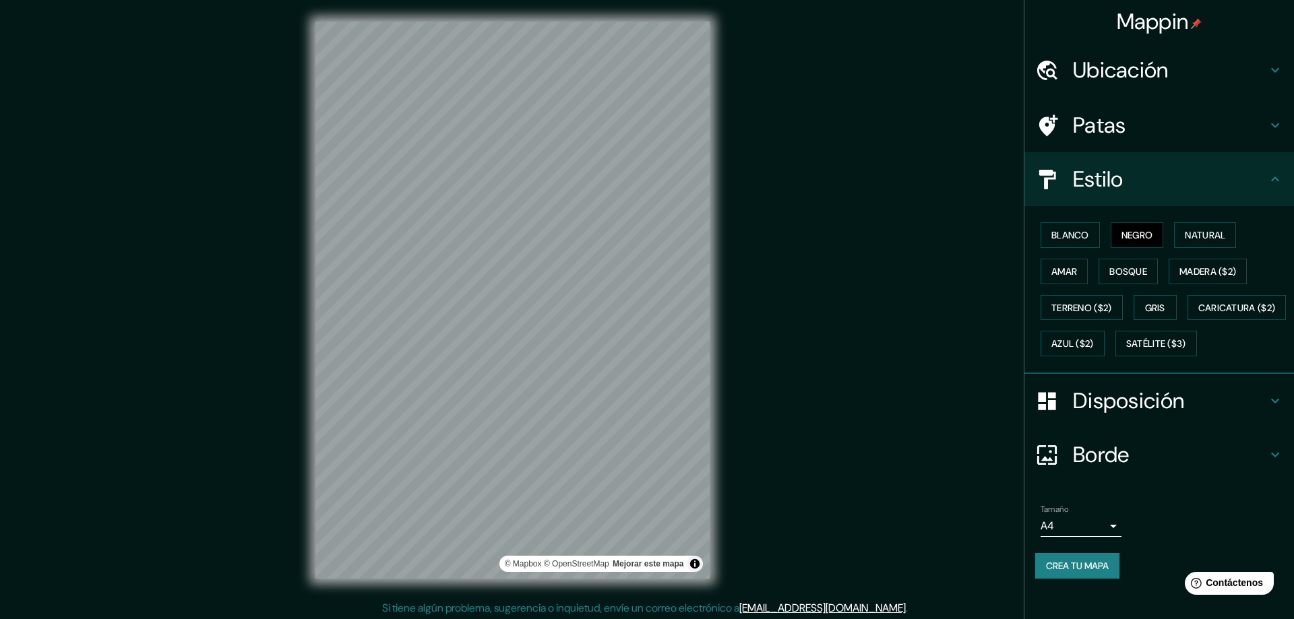
click at [1096, 568] on body "Mappin Ubicación Cerrillos, Región Metropolitana de Santiago, Chile Cerrillos R…" at bounding box center [647, 309] width 1294 height 619
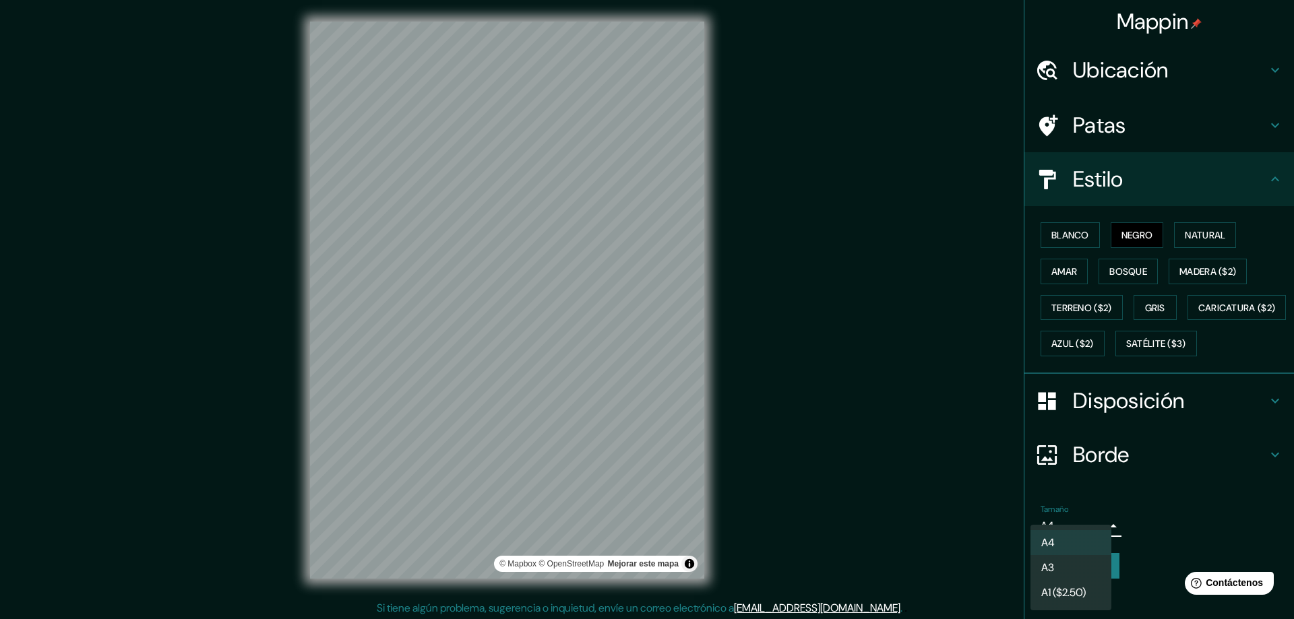
click at [1084, 574] on li "A3" at bounding box center [1071, 567] width 81 height 25
type input "a4"
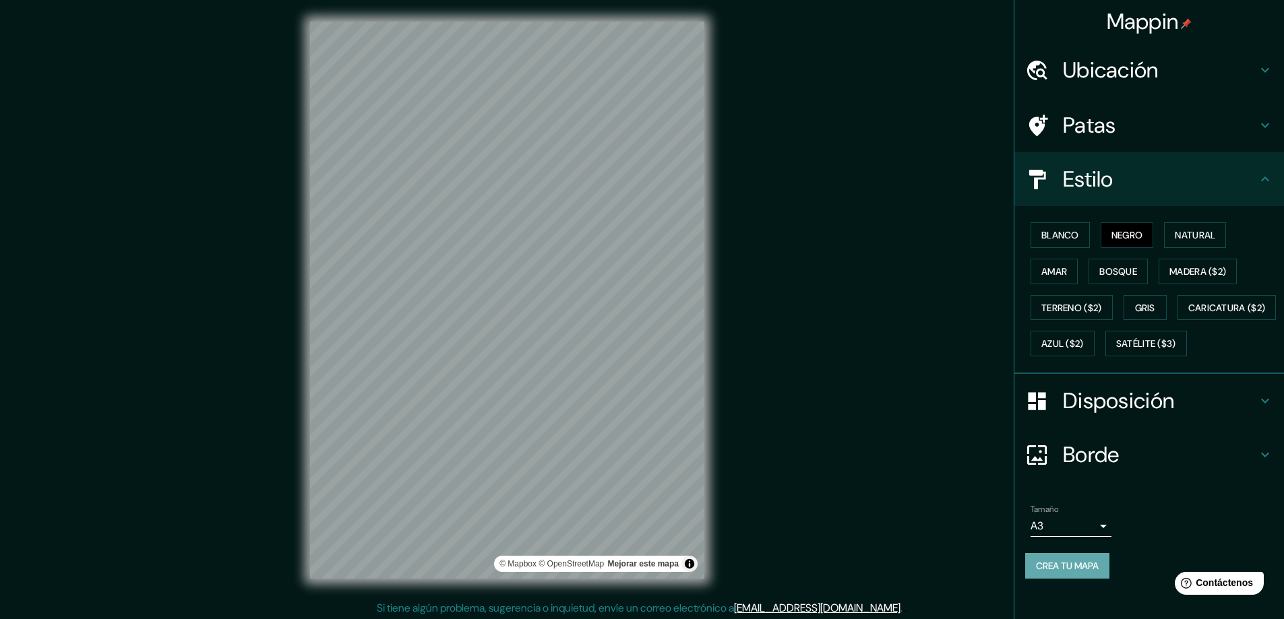
click at [1058, 572] on font "Crea tu mapa" at bounding box center [1067, 566] width 63 height 12
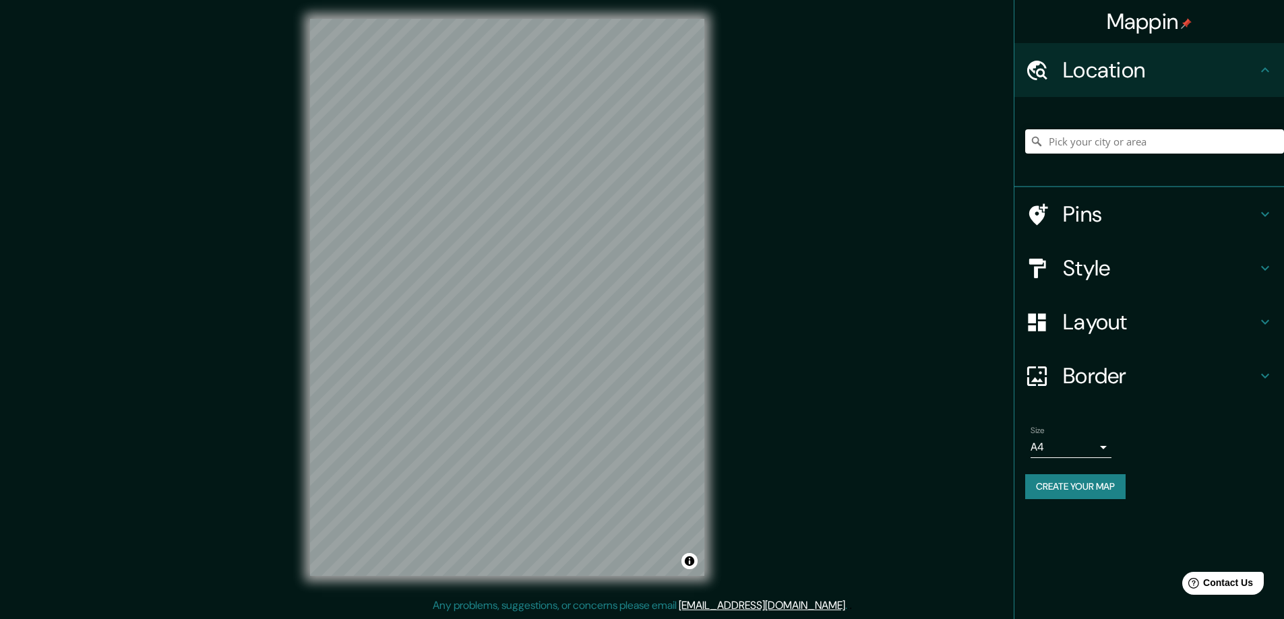
scroll to position [3, 0]
click at [1109, 148] on input "Elige tu ciudad o zona" at bounding box center [1154, 141] width 259 height 24
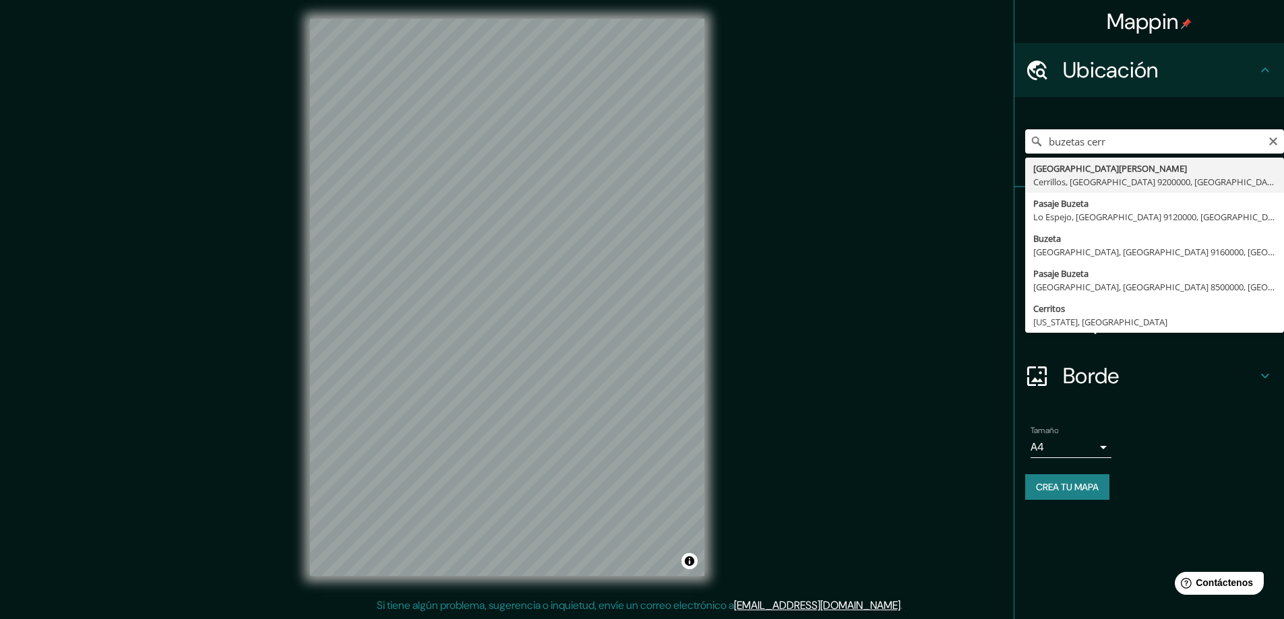
type input "[GEOGRAPHIC_DATA][PERSON_NAME], [GEOGRAPHIC_DATA], [GEOGRAPHIC_DATA], [GEOGRAPH…"
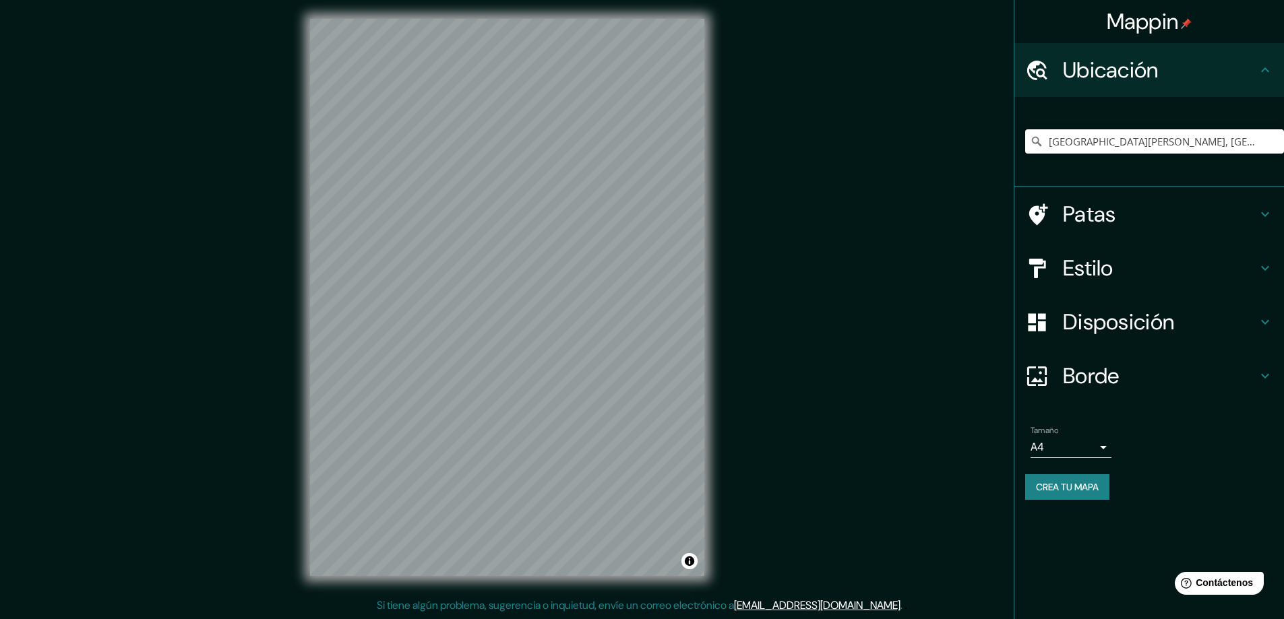
scroll to position [0, 0]
click at [1109, 262] on font "Estilo" at bounding box center [1088, 268] width 51 height 28
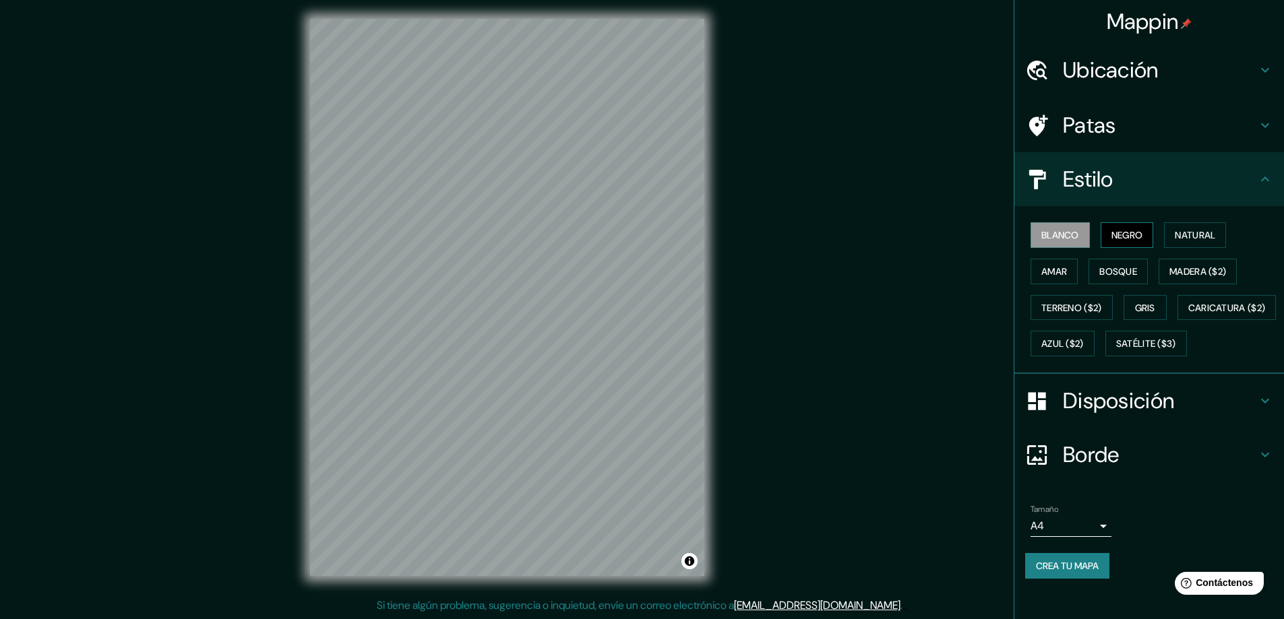
click at [1118, 236] on font "Negro" at bounding box center [1127, 235] width 32 height 12
click at [1135, 468] on h4 "Borde" at bounding box center [1160, 454] width 194 height 27
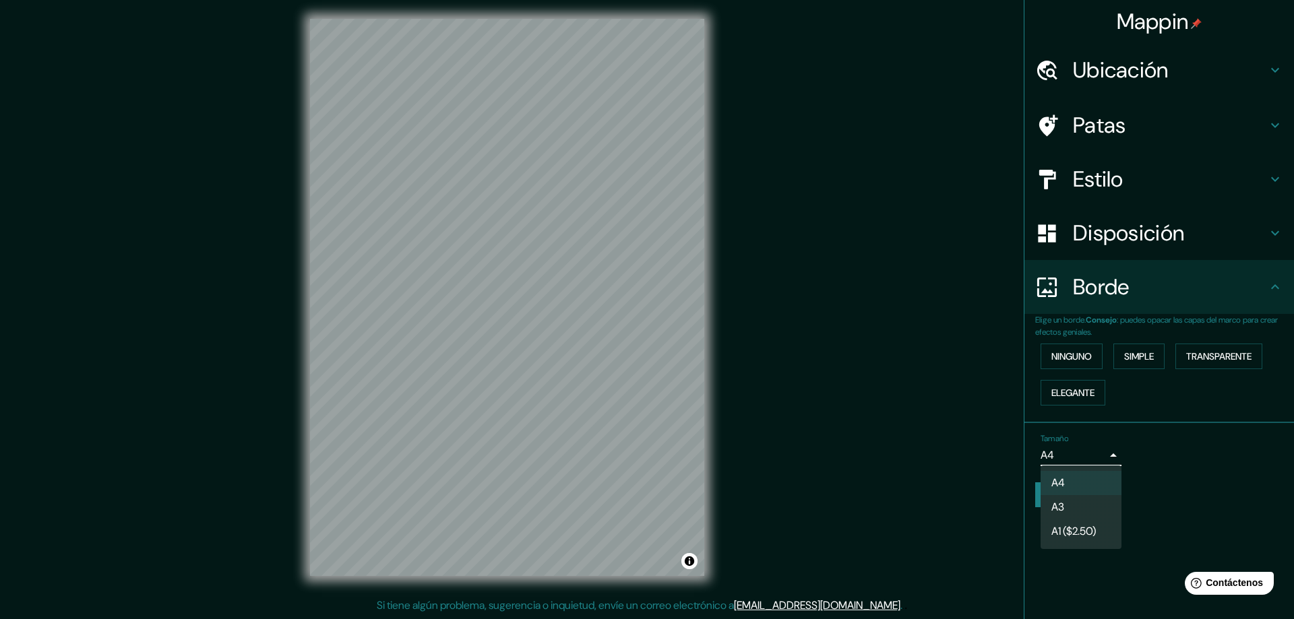
click at [1078, 444] on body "Mappin Ubicación [STREET_ADDRESS][PERSON_NAME] Patas Estilo Disposición Borde E…" at bounding box center [647, 306] width 1294 height 619
click at [1080, 506] on li "A3" at bounding box center [1081, 508] width 81 height 25
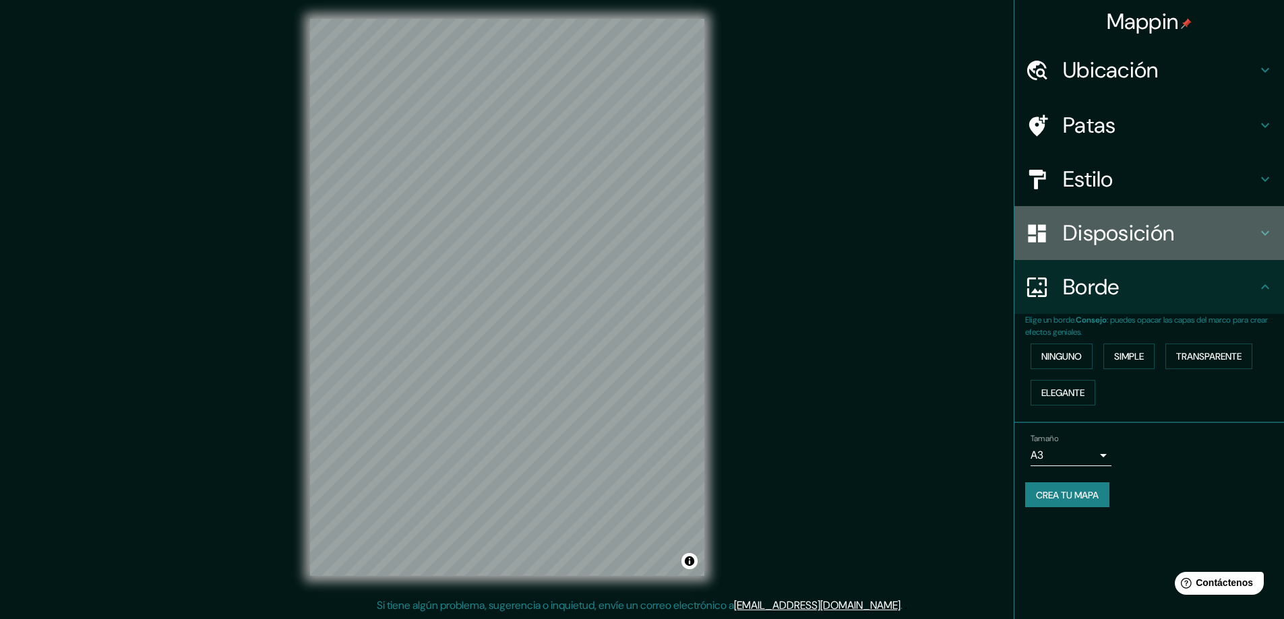
click at [1128, 237] on font "Disposición" at bounding box center [1118, 233] width 111 height 28
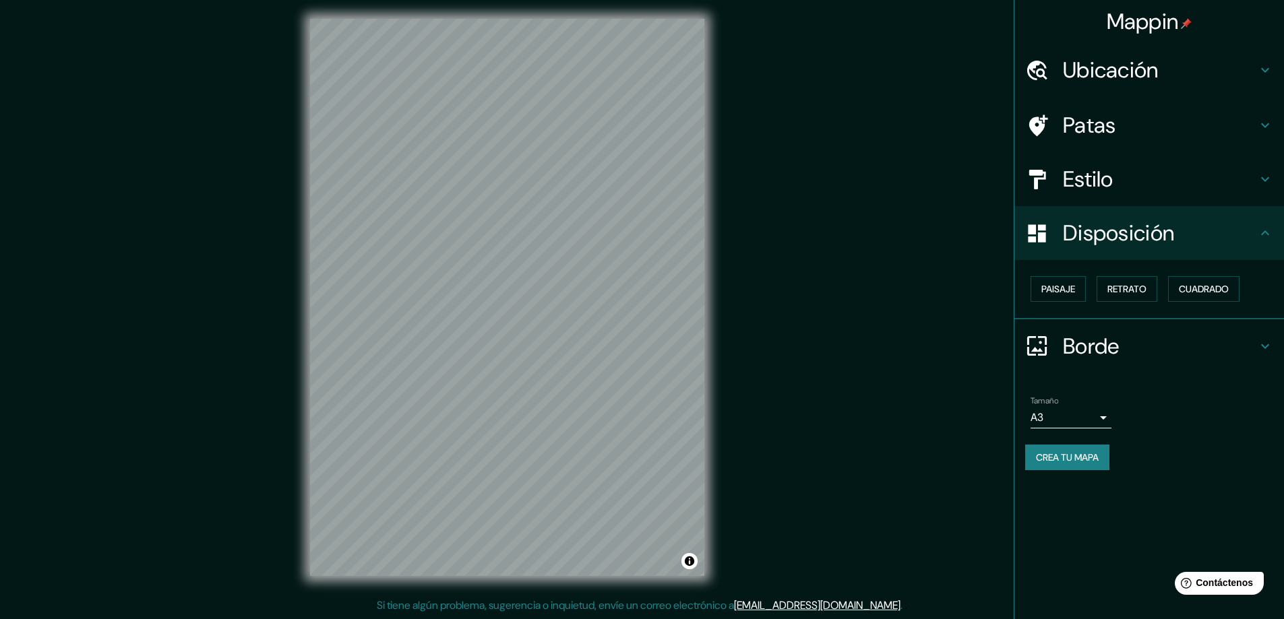
click at [1178, 454] on div "Crea tu mapa" at bounding box center [1149, 458] width 248 height 26
click at [1081, 459] on font "Crea tu mapa" at bounding box center [1067, 458] width 63 height 12
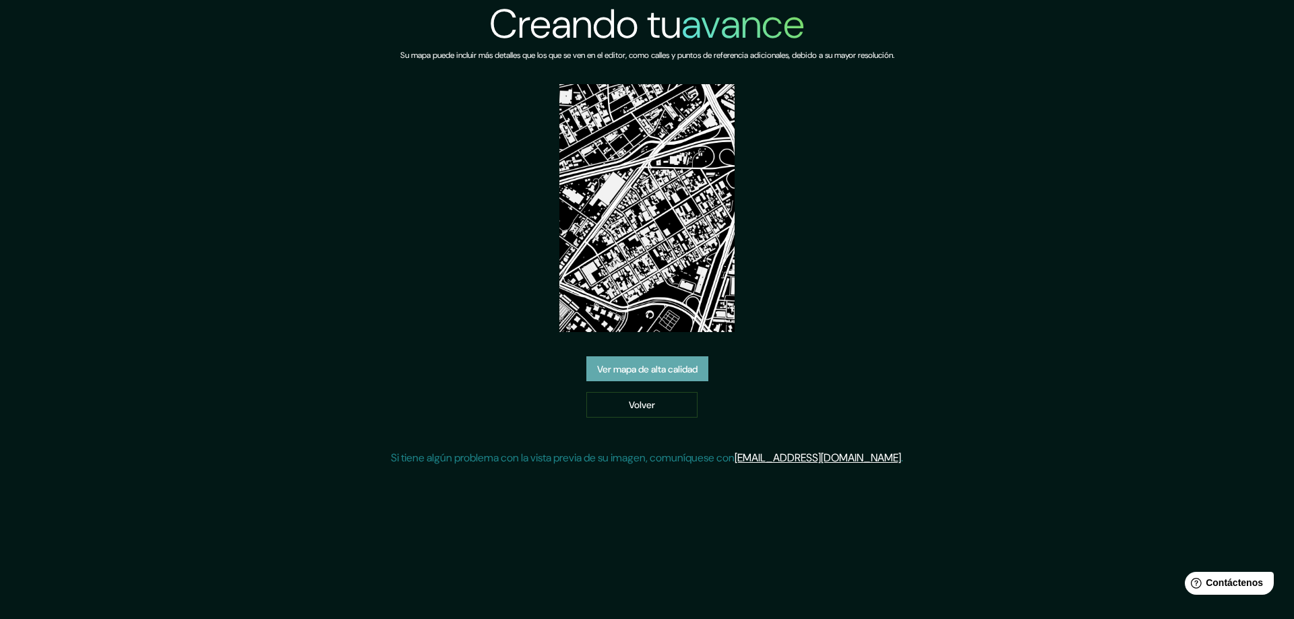
click at [670, 375] on font "Ver mapa de alta calidad" at bounding box center [647, 369] width 100 height 12
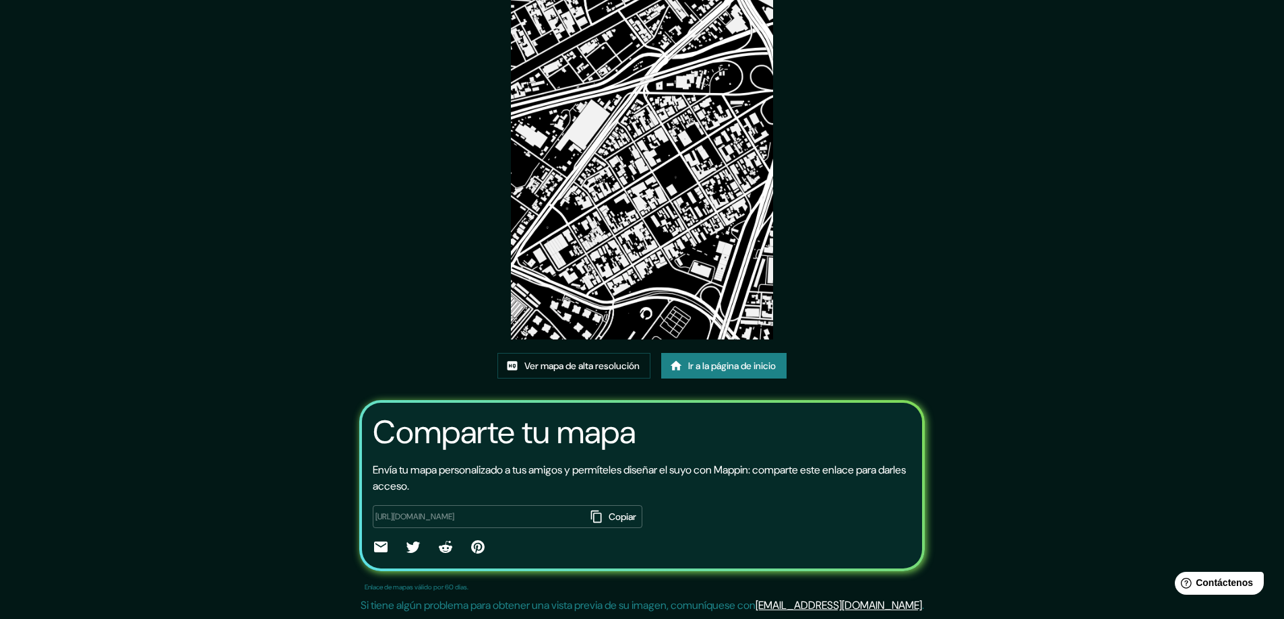
scroll to position [24, 0]
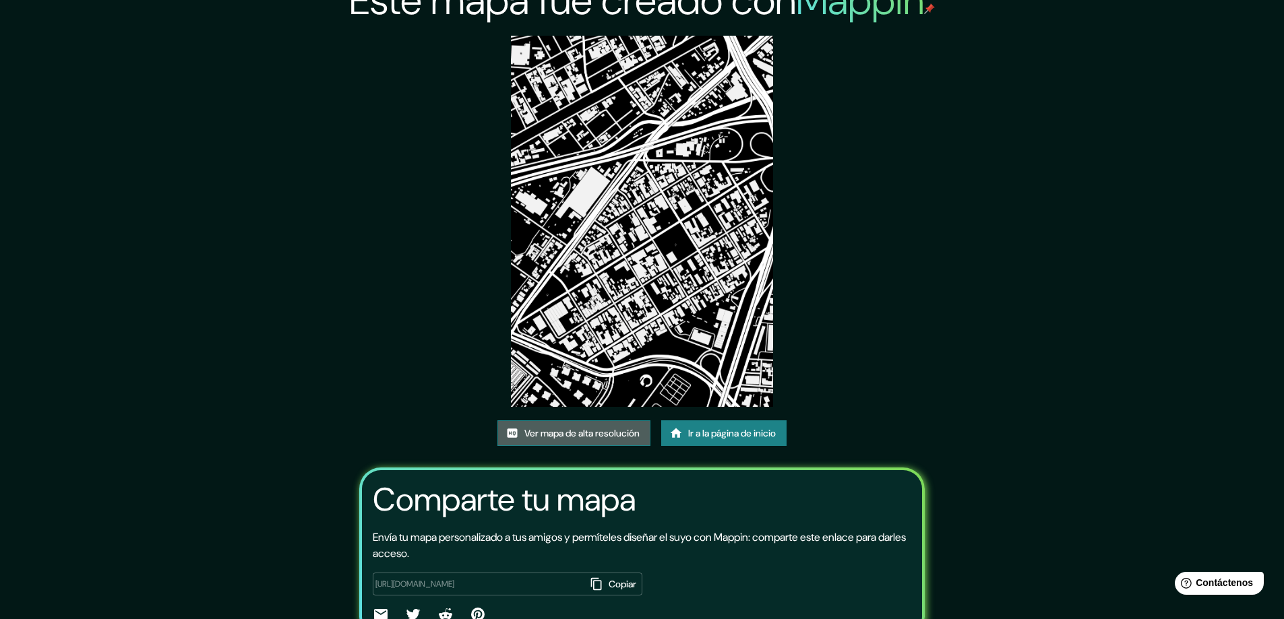
click at [553, 431] on font "Ver mapa de alta resolución" at bounding box center [581, 434] width 115 height 12
